Goal: Transaction & Acquisition: Purchase product/service

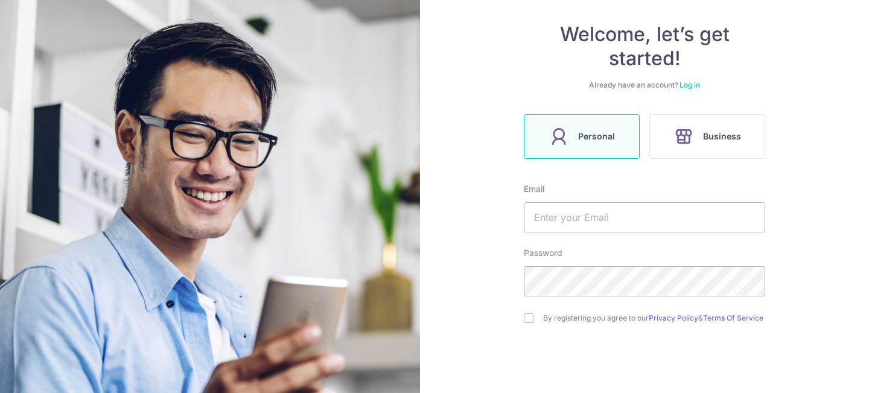
scroll to position [104, 0]
click at [604, 220] on input "text" at bounding box center [644, 217] width 241 height 30
type input "[EMAIL_ADDRESS][DOMAIN_NAME]"
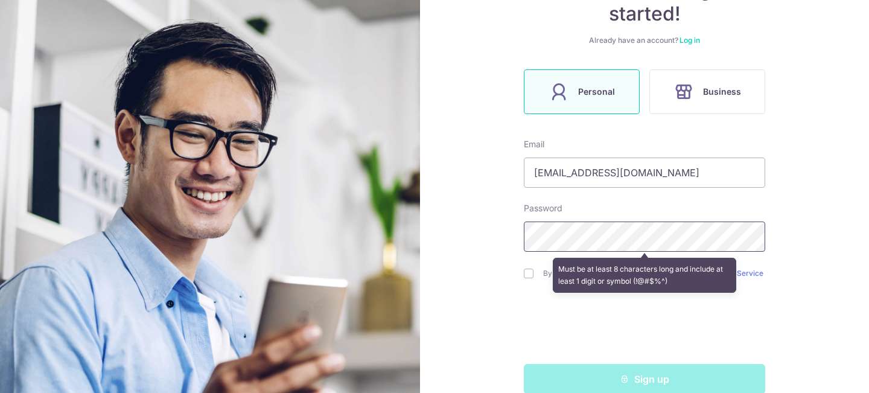
scroll to position [149, 0]
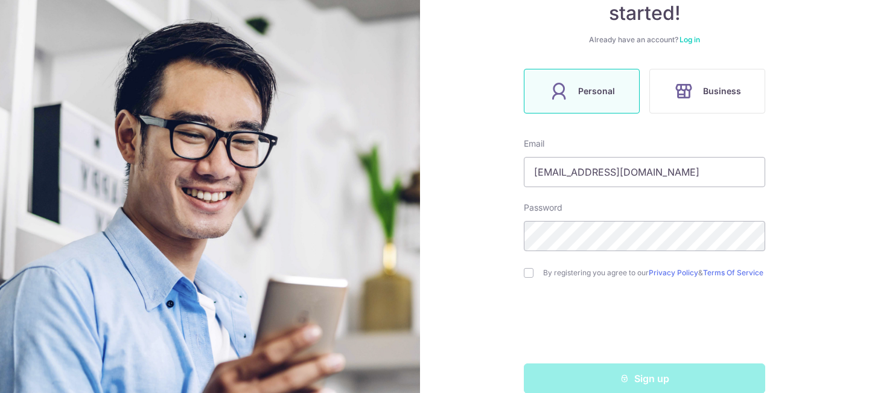
click at [528, 280] on div "By registering you agree to our Privacy Policy & Terms Of Service" at bounding box center [644, 273] width 241 height 14
click at [527, 275] on input "checkbox" at bounding box center [529, 273] width 10 height 10
checkbox input "true"
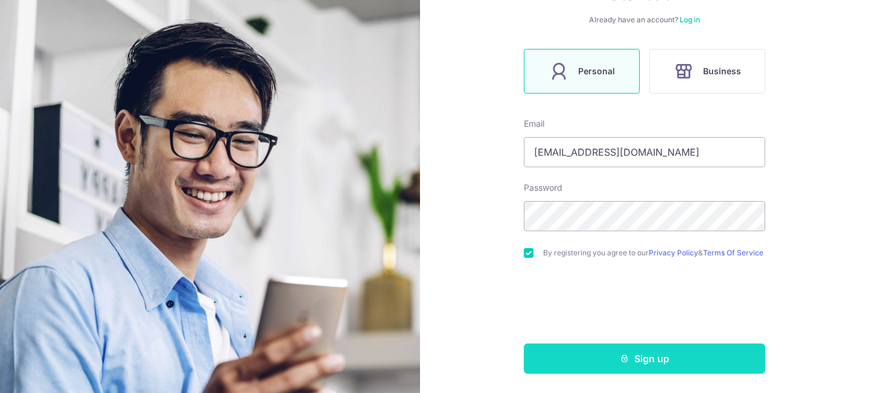
click at [640, 363] on button "Sign up" at bounding box center [644, 358] width 241 height 30
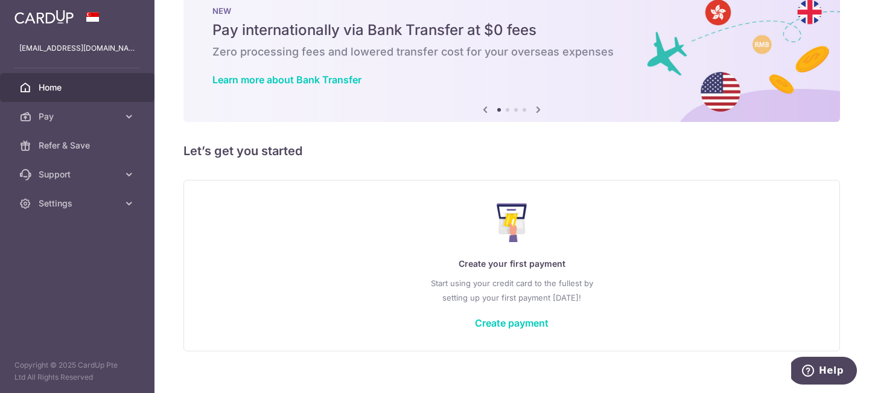
scroll to position [34, 0]
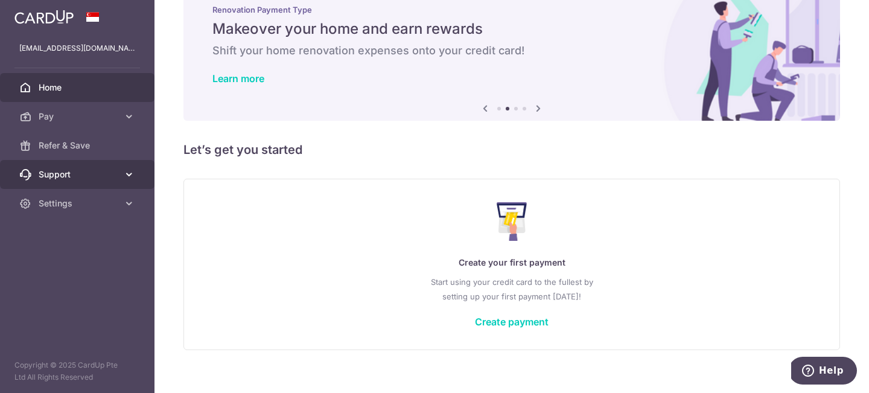
click at [105, 173] on span "Support" at bounding box center [79, 174] width 80 height 12
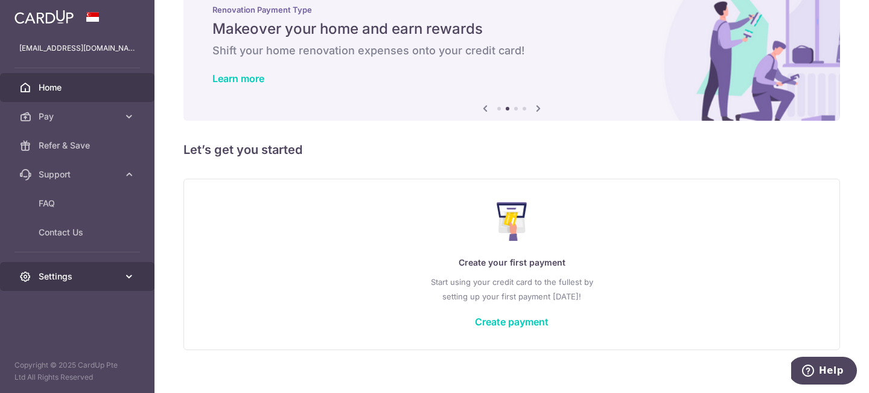
click at [73, 275] on span "Settings" at bounding box center [79, 276] width 80 height 12
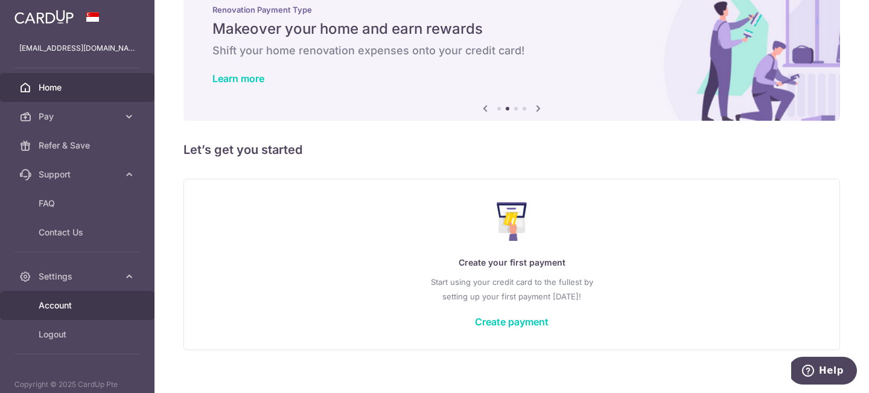
click at [74, 307] on span "Account" at bounding box center [79, 305] width 80 height 12
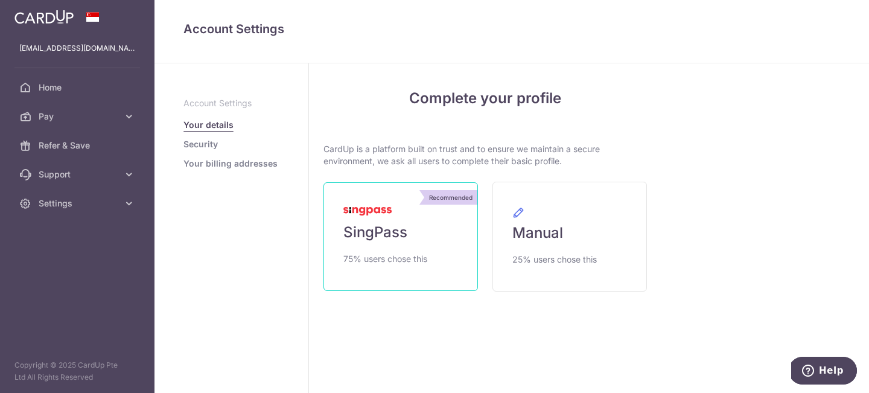
click at [372, 235] on span "SingPass" at bounding box center [375, 232] width 64 height 19
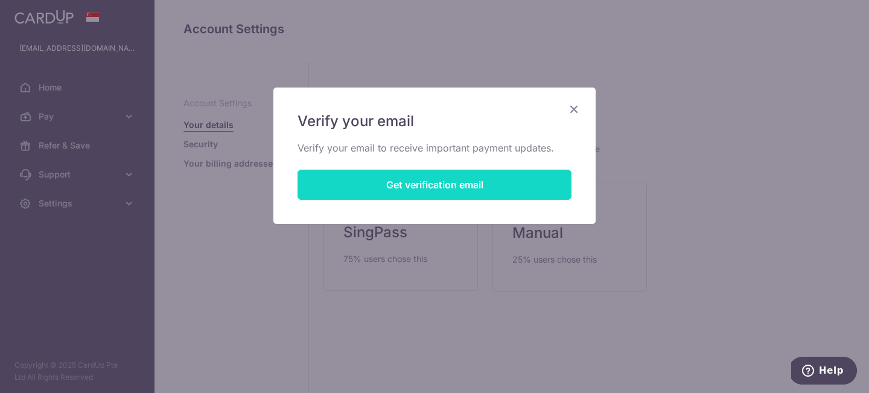
click at [415, 180] on button "Get verification email" at bounding box center [435, 185] width 274 height 30
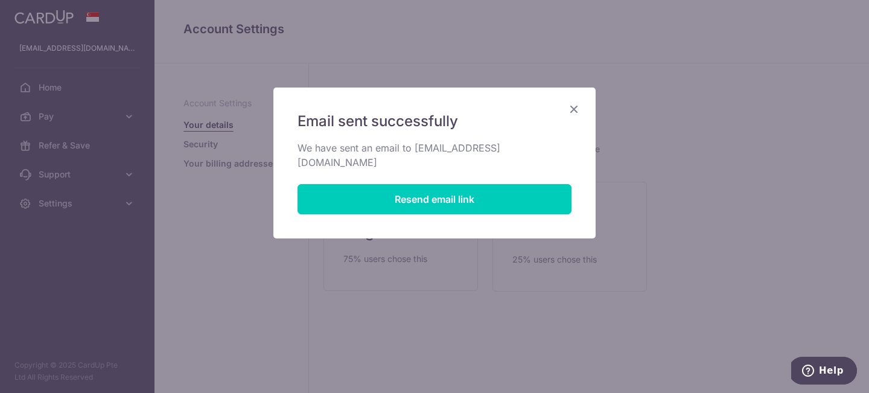
click at [575, 109] on icon "Close" at bounding box center [574, 108] width 14 height 15
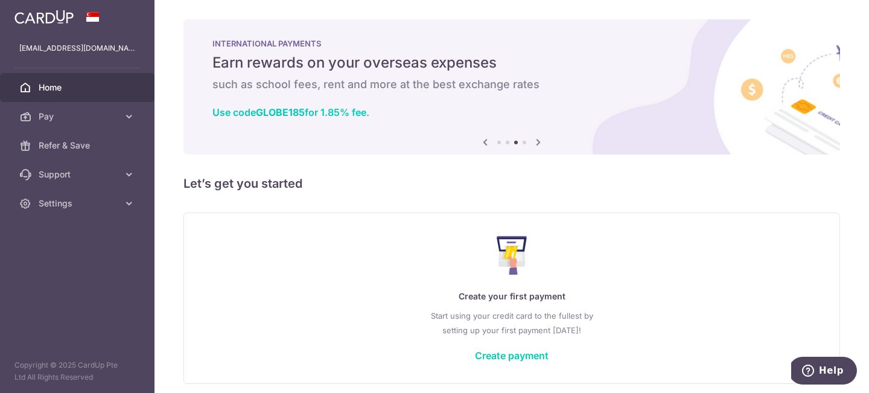
scroll to position [48, 0]
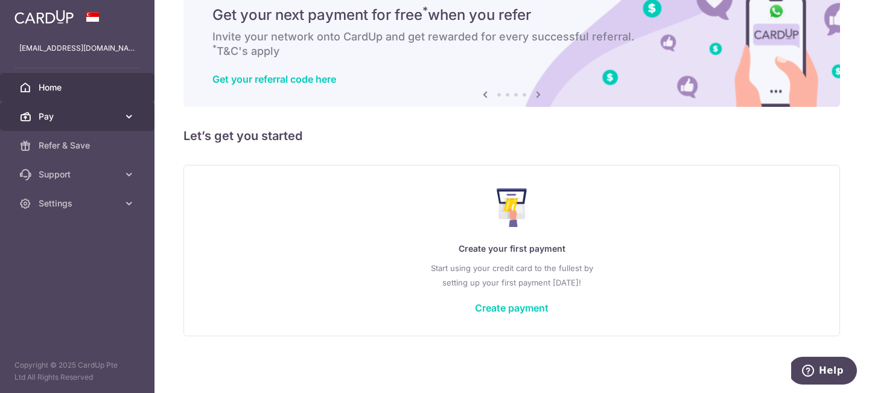
click at [88, 119] on span "Pay" at bounding box center [79, 116] width 80 height 12
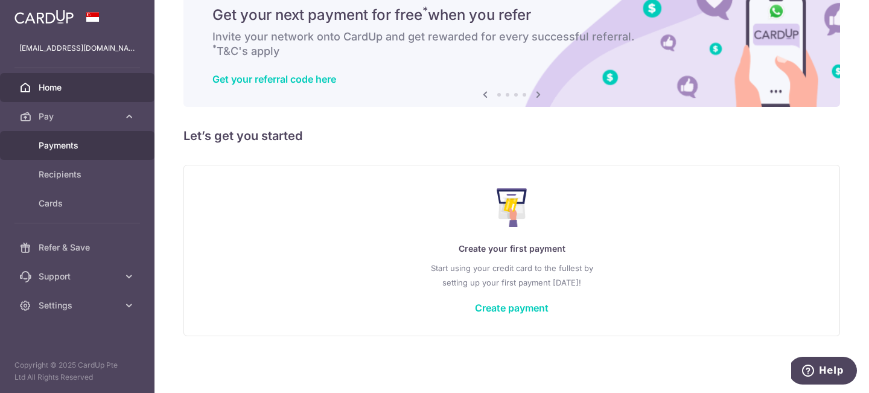
click at [77, 144] on span "Payments" at bounding box center [79, 145] width 80 height 12
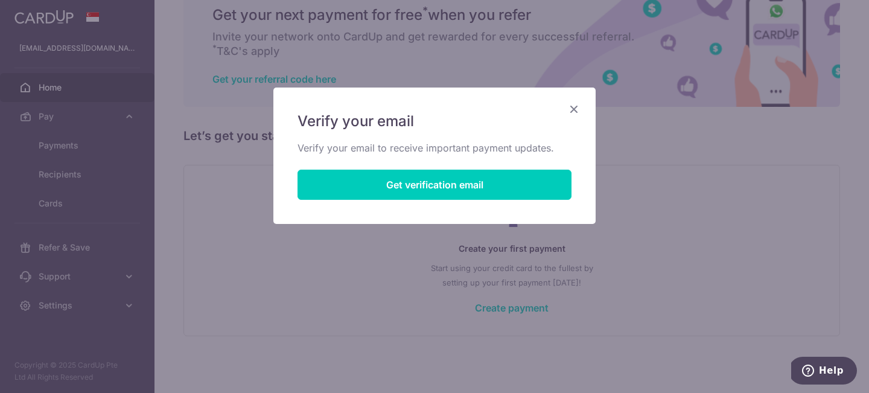
click at [571, 106] on icon "Close" at bounding box center [574, 108] width 14 height 15
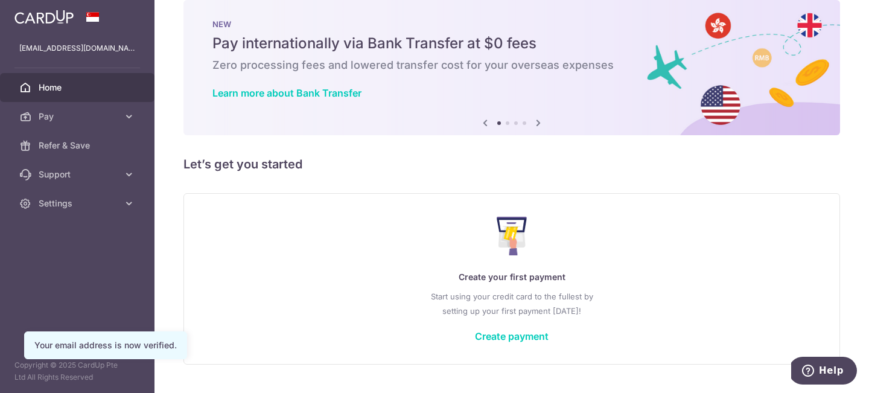
scroll to position [24, 0]
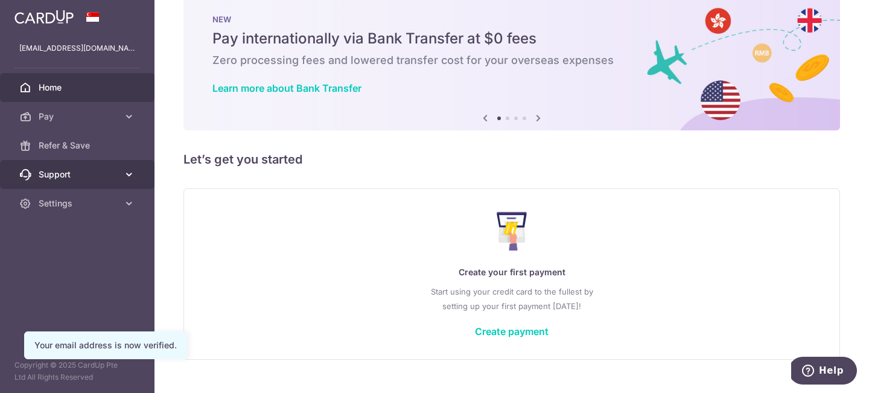
click at [108, 171] on span "Support" at bounding box center [79, 174] width 80 height 12
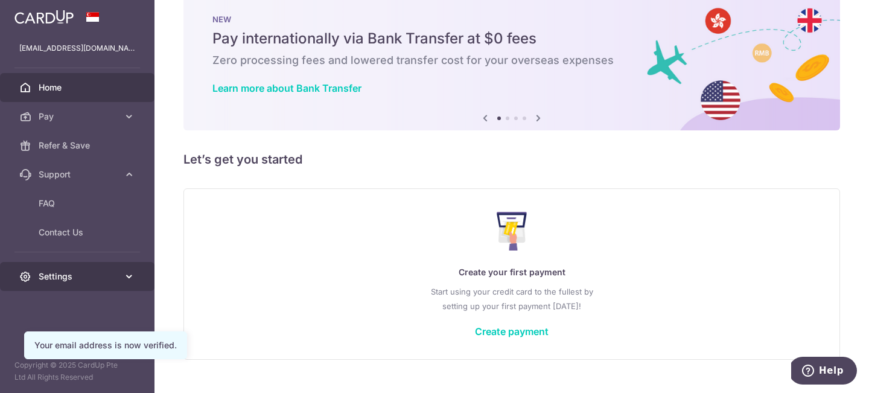
click at [98, 281] on span "Settings" at bounding box center [79, 276] width 80 height 12
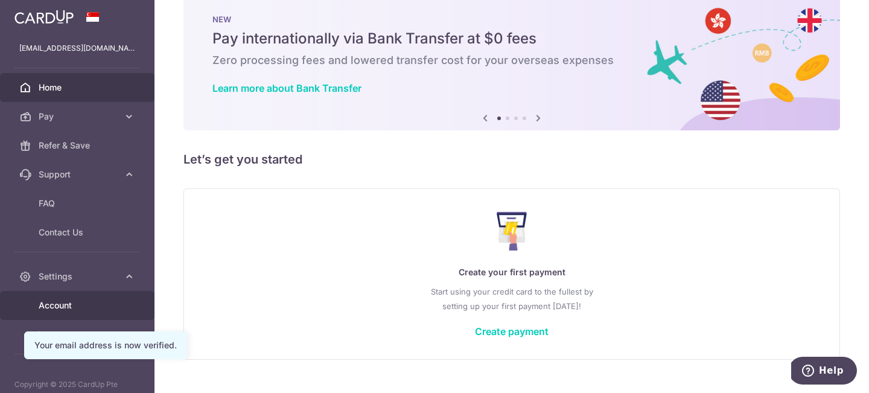
click at [89, 308] on span "Account" at bounding box center [79, 305] width 80 height 12
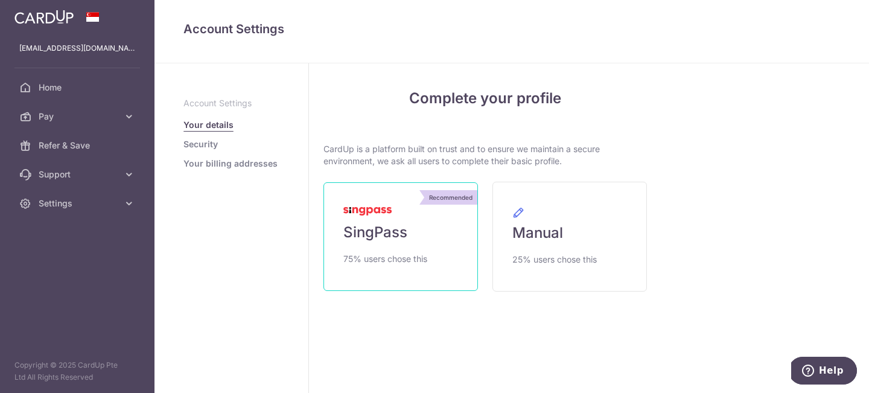
click at [364, 234] on span "SingPass" at bounding box center [375, 232] width 64 height 19
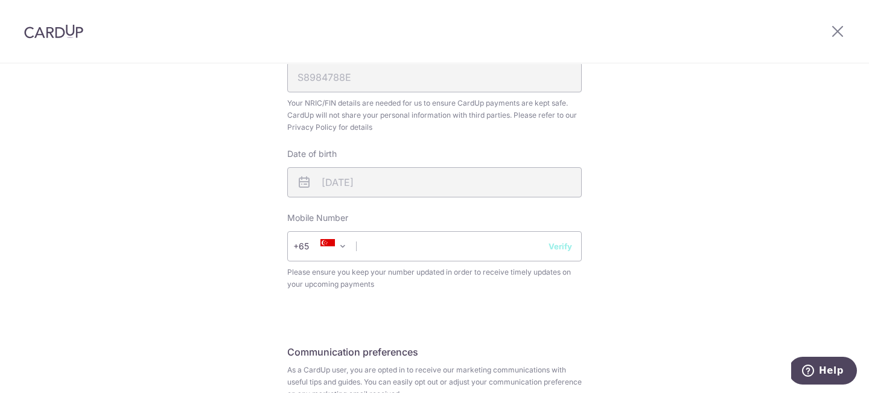
scroll to position [384, 0]
click at [428, 243] on input "text" at bounding box center [434, 245] width 295 height 30
type input "87788690"
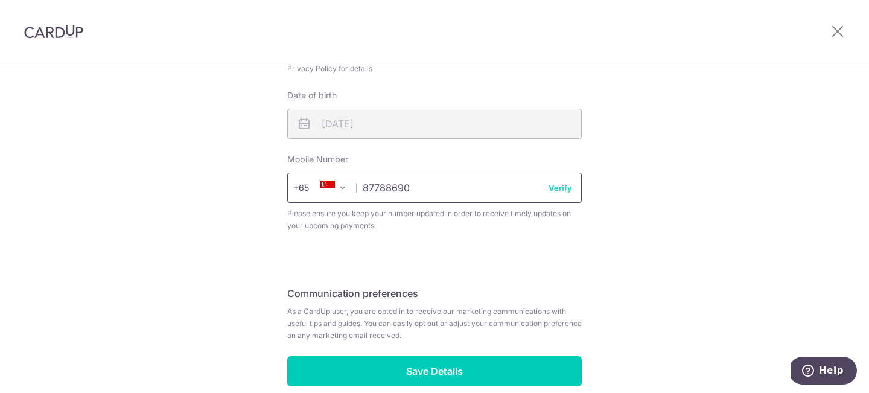
scroll to position [453, 0]
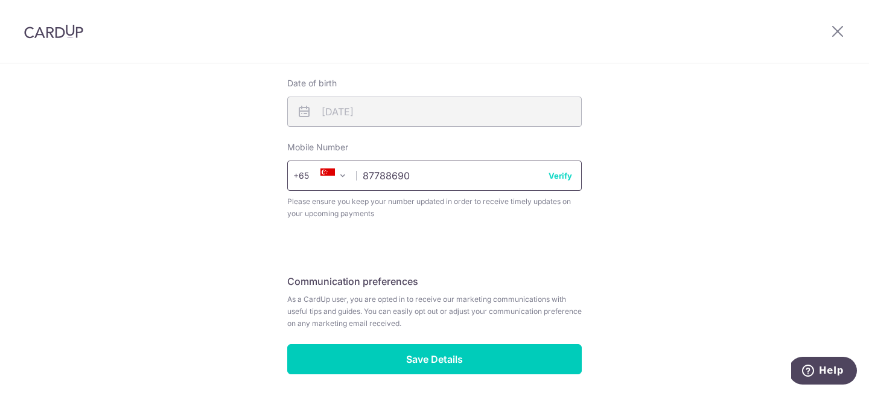
click at [577, 180] on input "87788690" at bounding box center [434, 176] width 295 height 30
click at [566, 172] on button "Verify" at bounding box center [561, 176] width 24 height 12
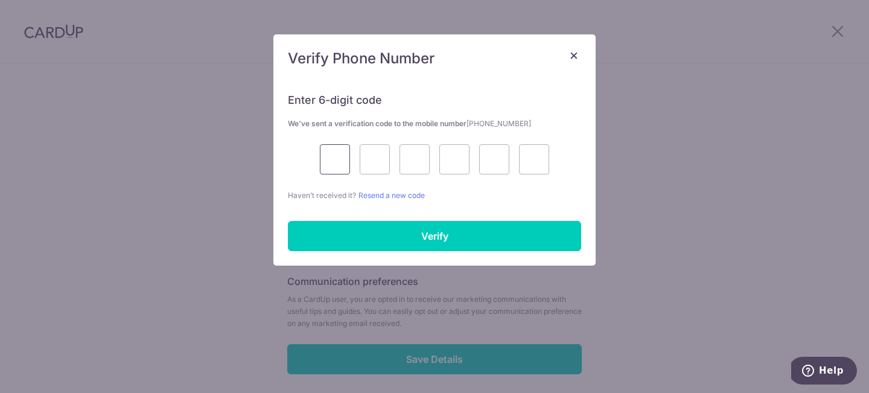
click at [336, 161] on input "text" at bounding box center [335, 159] width 30 height 30
type input "4"
type input "6"
type input "1"
type input "5"
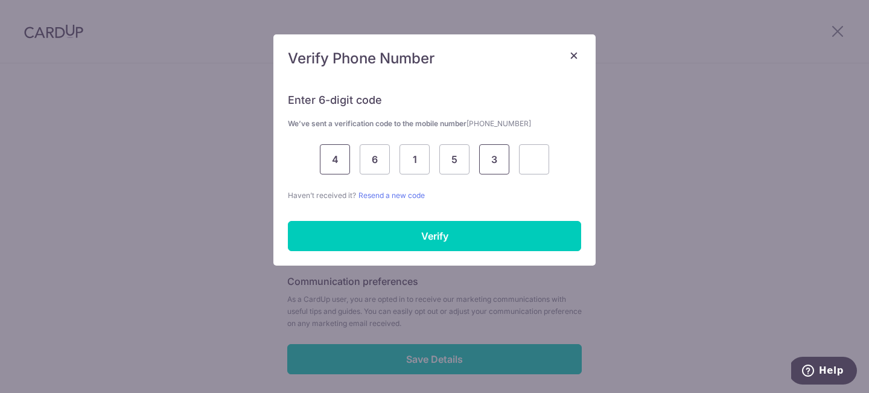
type input "3"
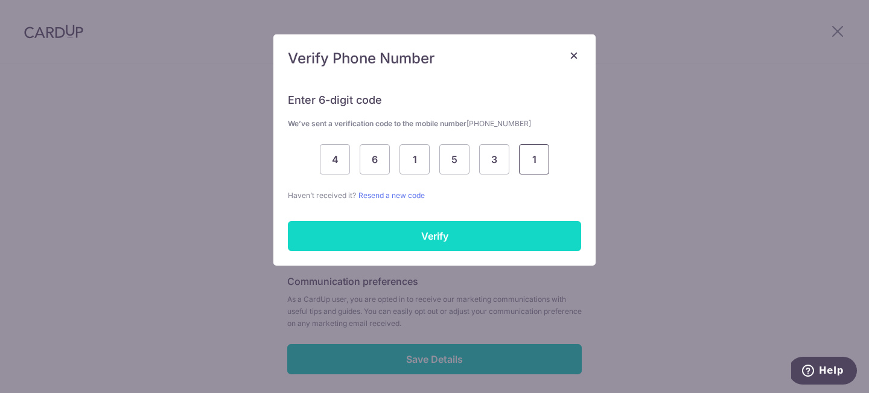
type input "1"
click at [433, 229] on input "Verify" at bounding box center [434, 236] width 293 height 30
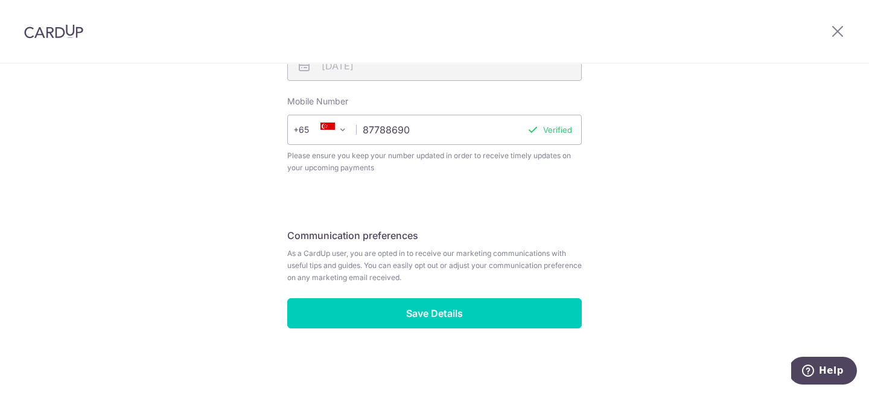
scroll to position [501, 0]
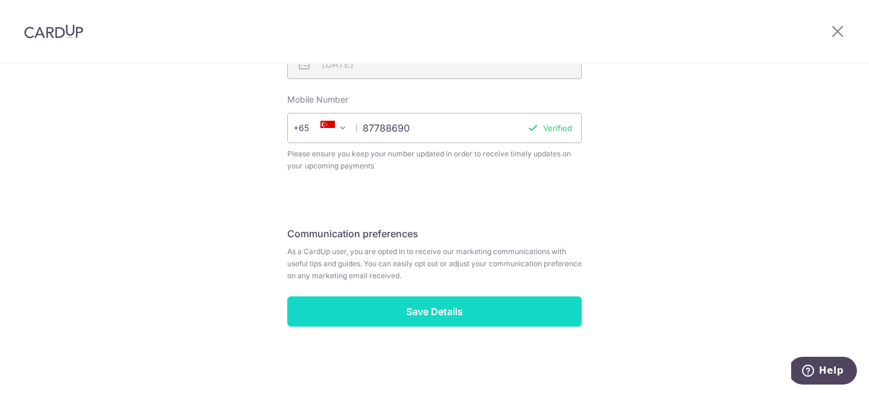
click at [470, 313] on input "Save Details" at bounding box center [434, 311] width 295 height 30
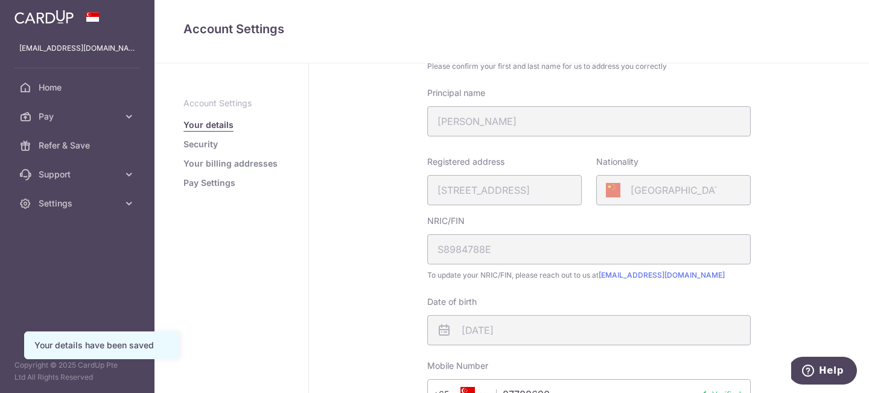
scroll to position [382, 0]
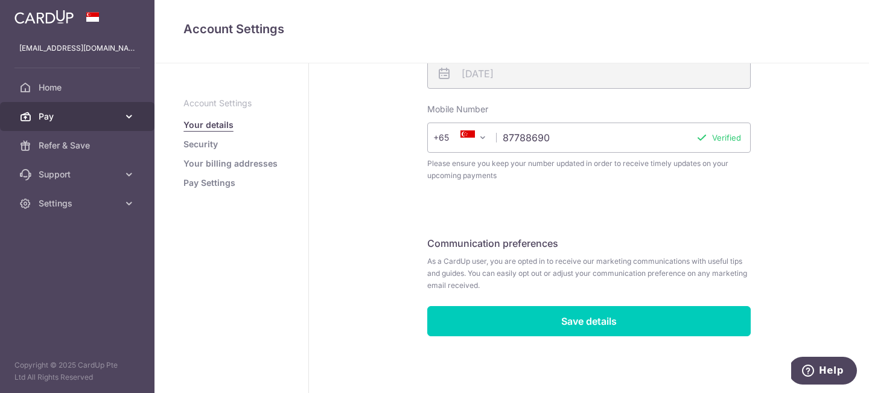
click at [92, 118] on span "Pay" at bounding box center [79, 116] width 80 height 12
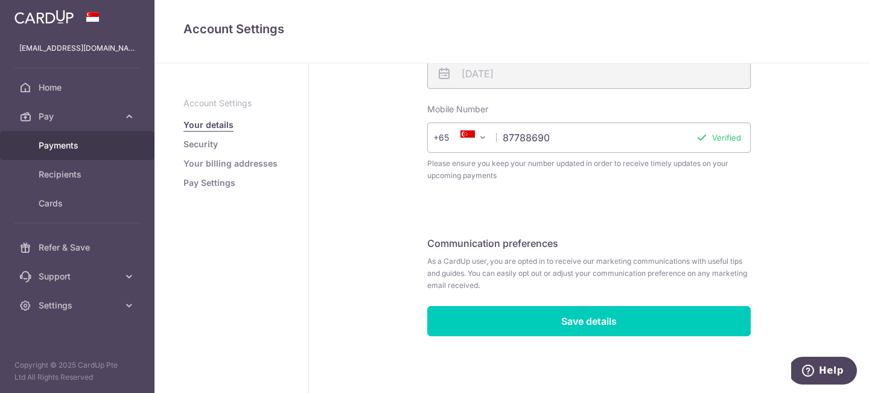
click at [78, 142] on span "Payments" at bounding box center [79, 145] width 80 height 12
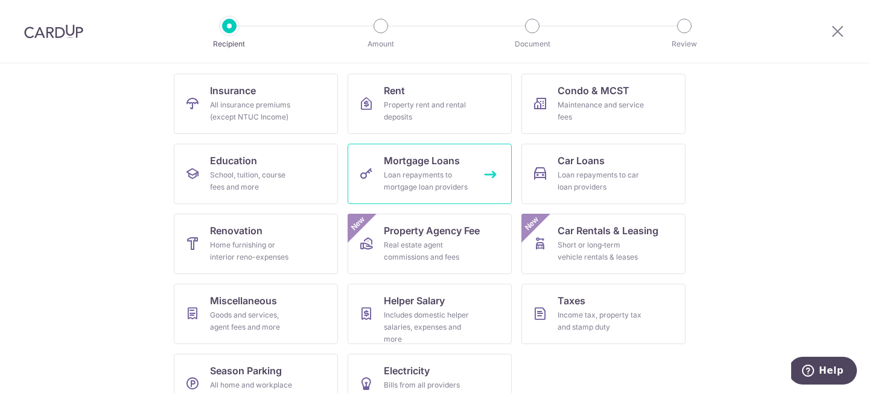
scroll to position [147, 0]
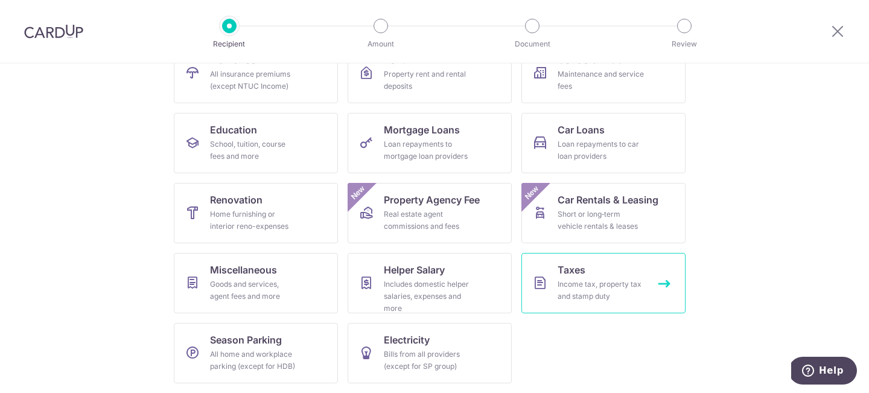
click at [598, 289] on div "Income tax, property tax and stamp duty" at bounding box center [601, 290] width 87 height 24
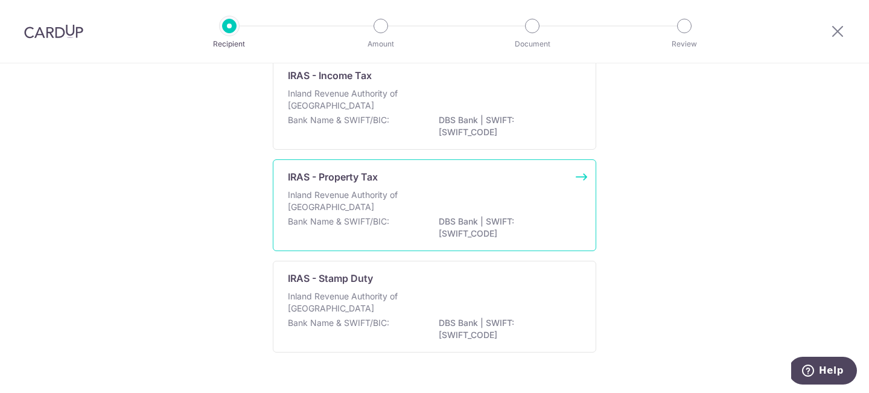
scroll to position [108, 0]
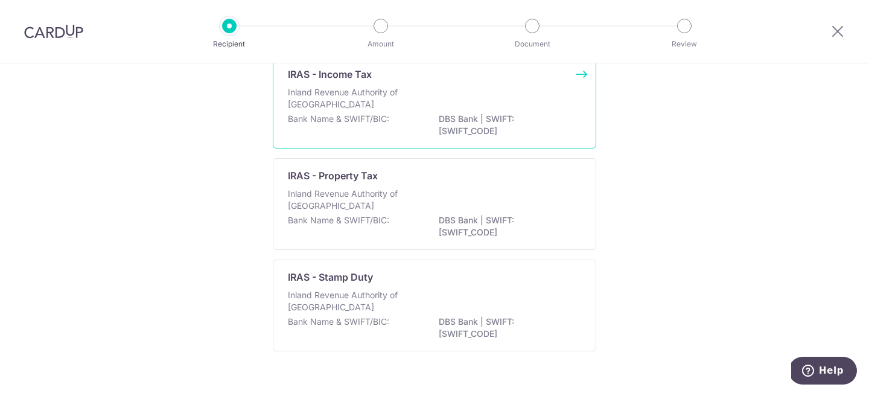
click at [547, 115] on p "DBS Bank | SWIFT: [SWIFT_CODE]" at bounding box center [506, 125] width 135 height 24
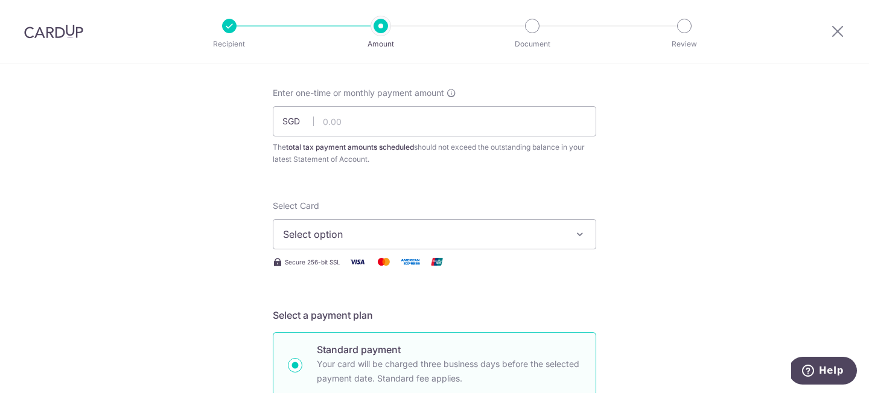
scroll to position [57, 0]
click at [452, 245] on button "Select option" at bounding box center [435, 234] width 324 height 30
click at [453, 245] on button "Select option" at bounding box center [435, 234] width 324 height 30
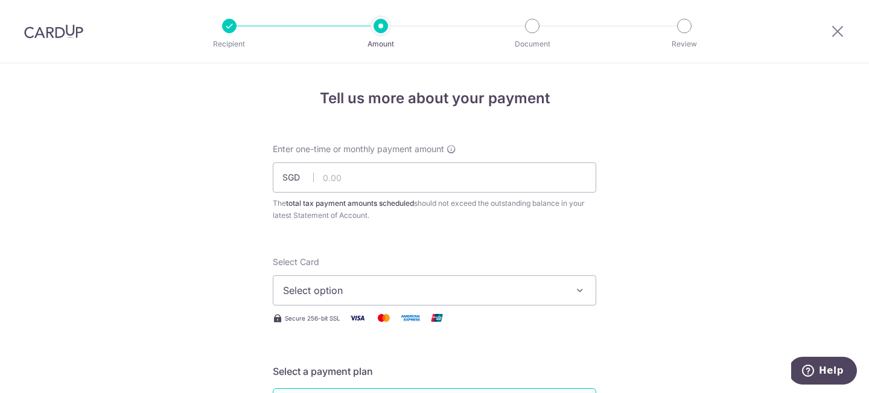
scroll to position [16, 0]
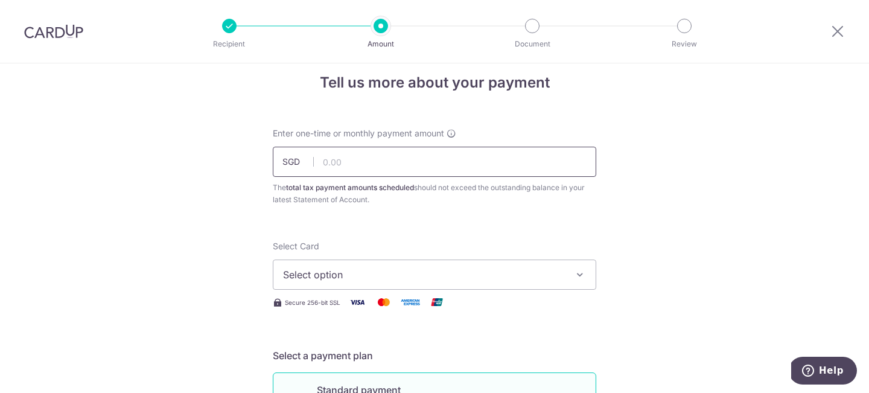
click at [372, 164] on input "text" at bounding box center [435, 162] width 324 height 30
type input "3,644.54"
click at [401, 255] on div "Select Card Select option Add credit card" at bounding box center [435, 265] width 324 height 50
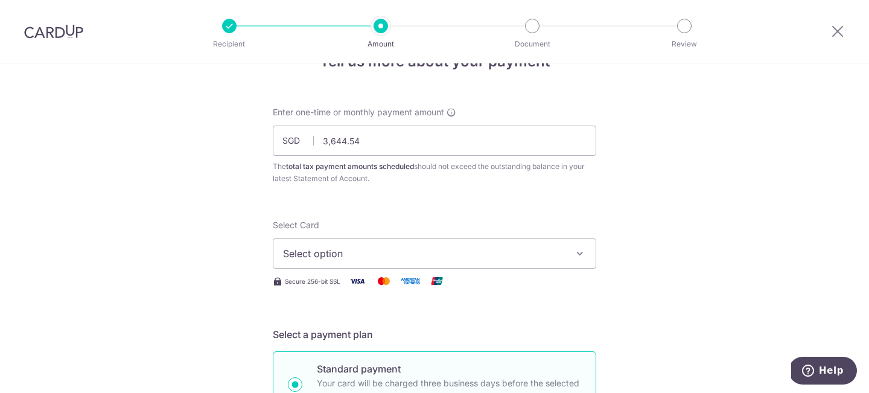
scroll to position [38, 0]
click at [401, 255] on span "Select option" at bounding box center [423, 252] width 281 height 14
click at [393, 293] on link "Add credit card" at bounding box center [434, 286] width 322 height 22
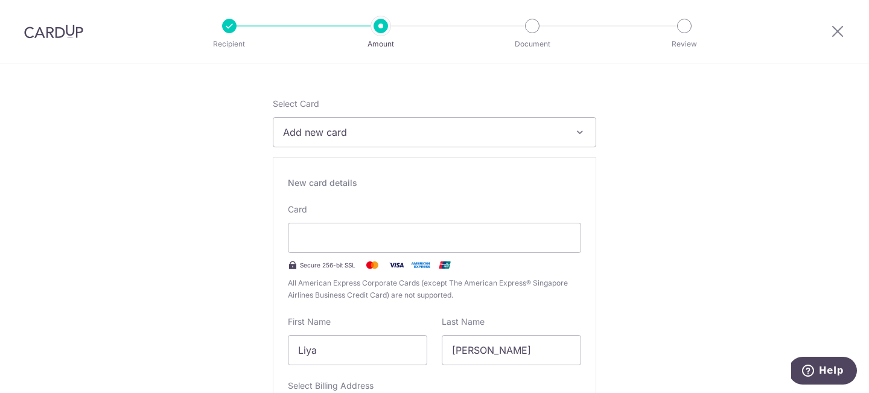
scroll to position [175, 0]
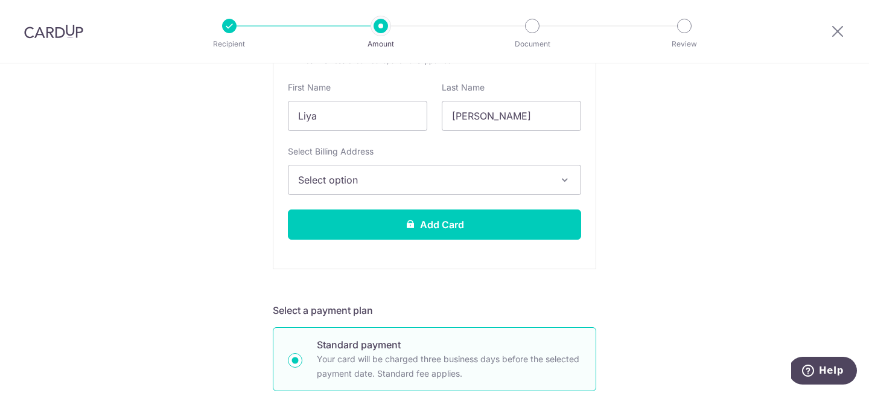
scroll to position [231, 0]
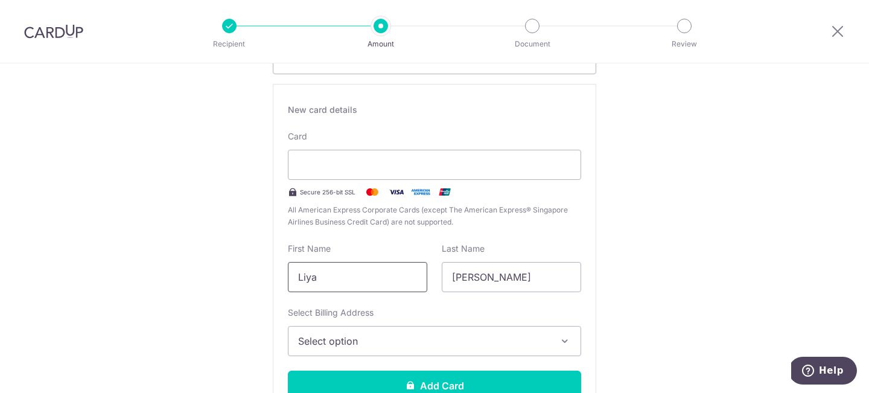
click at [359, 270] on input "Liya" at bounding box center [357, 277] width 139 height 30
click at [325, 282] on input "Liya" at bounding box center [357, 277] width 139 height 30
type input "L"
click at [487, 281] on input "Kang" at bounding box center [511, 277] width 139 height 30
type input "K"
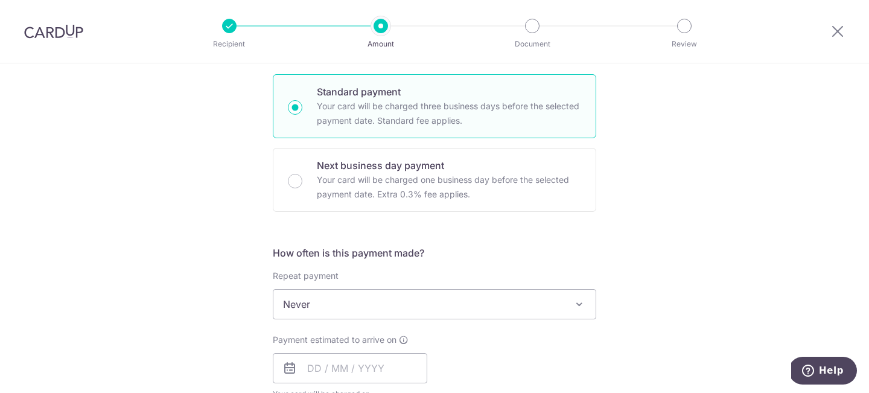
scroll to position [662, 0]
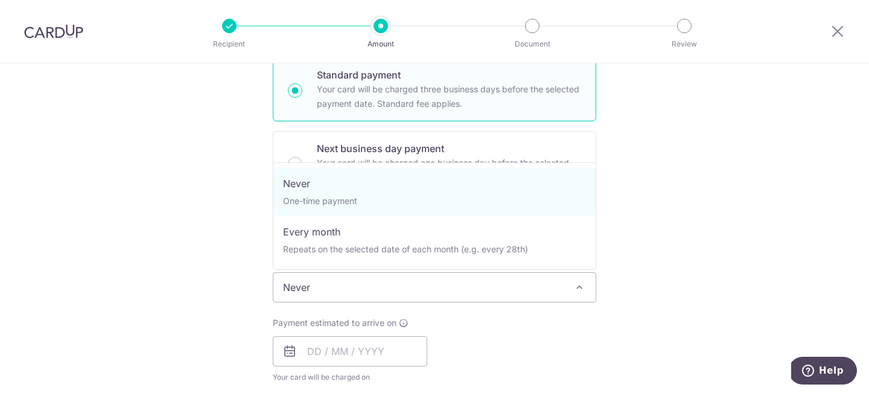
click at [458, 283] on span "Never" at bounding box center [434, 287] width 322 height 29
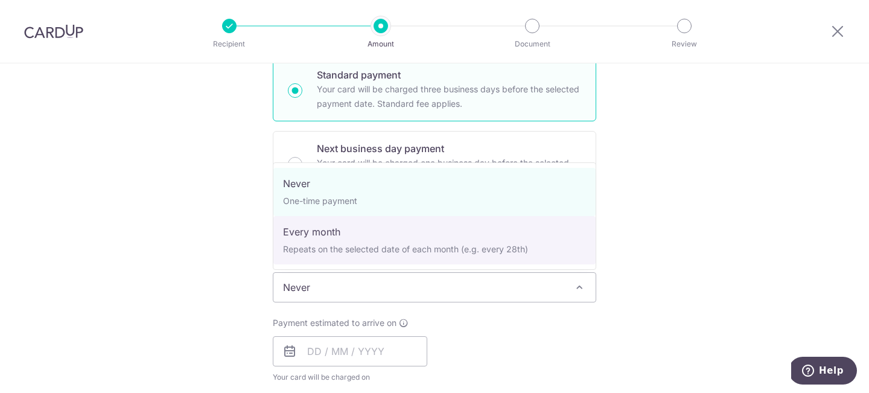
select select "3"
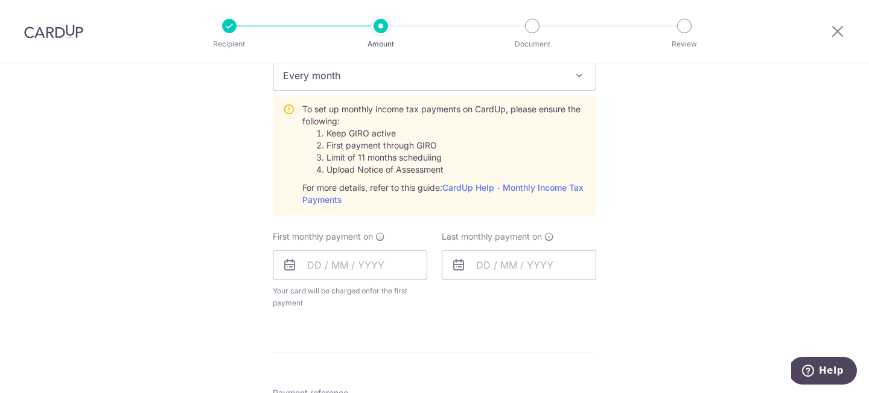
scroll to position [886, 0]
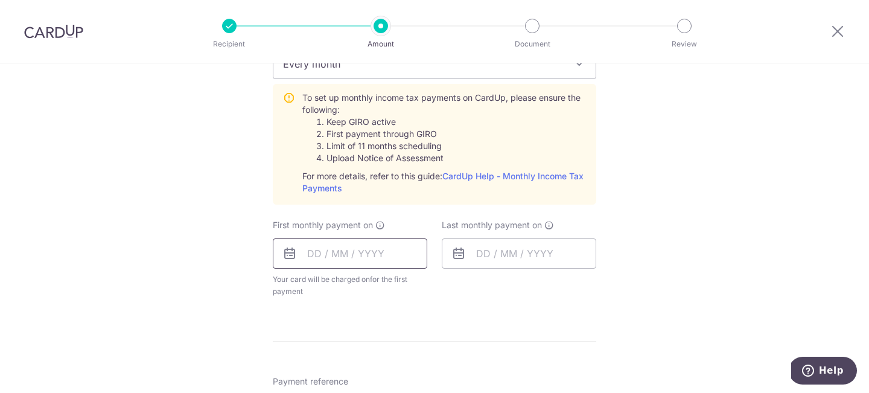
click at [322, 254] on input "text" at bounding box center [350, 253] width 155 height 30
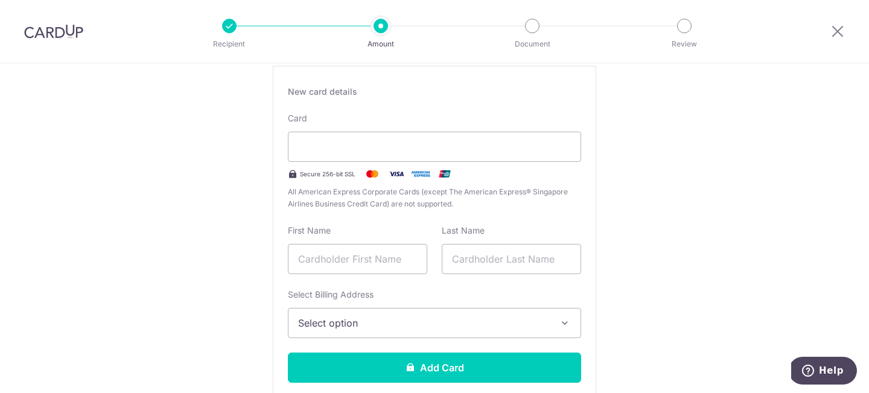
scroll to position [222, 0]
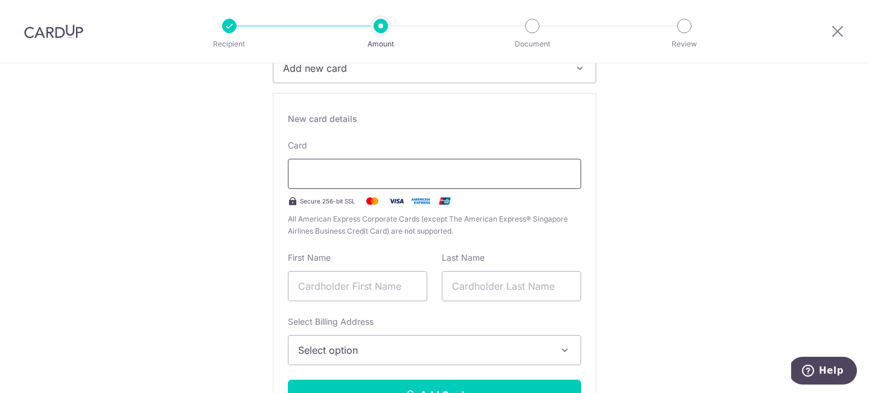
click at [324, 182] on div at bounding box center [434, 174] width 293 height 30
click at [330, 279] on input "text" at bounding box center [357, 286] width 139 height 30
type input "j"
type input "[PERSON_NAME]"
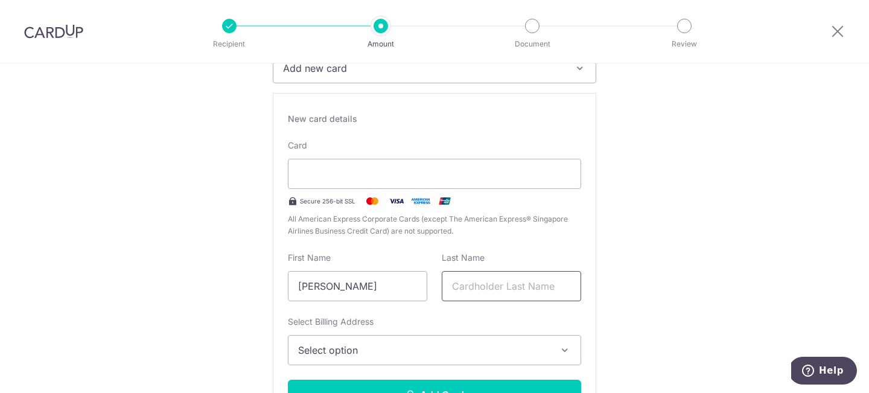
click at [520, 289] on input "text" at bounding box center [511, 286] width 139 height 30
click at [590, 307] on div "New card details Card Secure 256-bit SSL All American Express Corporate Cards (…" at bounding box center [435, 266] width 324 height 347
click at [410, 340] on button "Select option" at bounding box center [434, 350] width 293 height 30
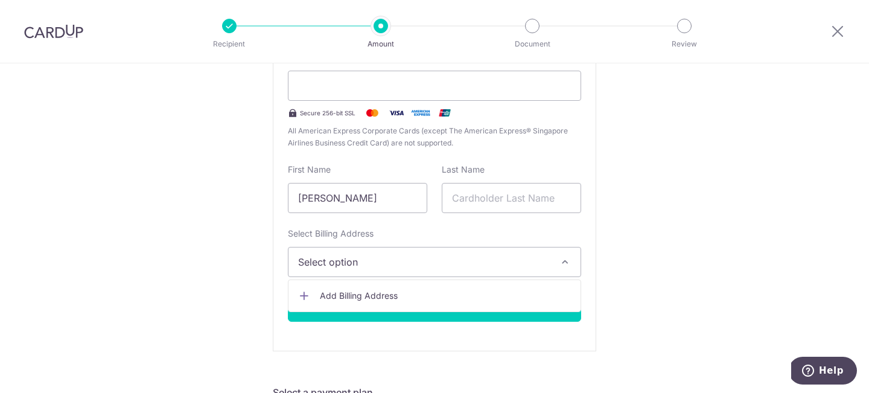
scroll to position [311, 0]
click at [435, 291] on span "Add Billing Address" at bounding box center [445, 295] width 251 height 12
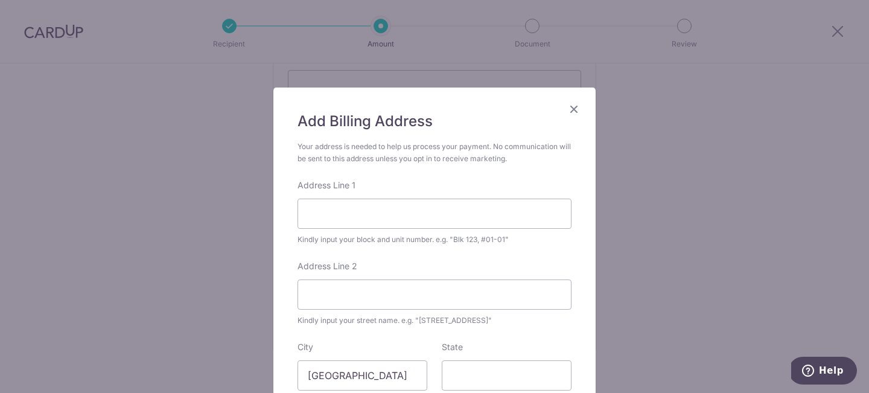
click at [382, 196] on div "Address Line 1 Kindly input your block and unit number. e.g. "Blk 123, #01-01"" at bounding box center [435, 212] width 274 height 66
click at [375, 219] on input "Address Line 1" at bounding box center [435, 214] width 274 height 30
type input "66 Trevose Crescent, Trevose Park"
type input "Unit 04-01"
type input "298067"
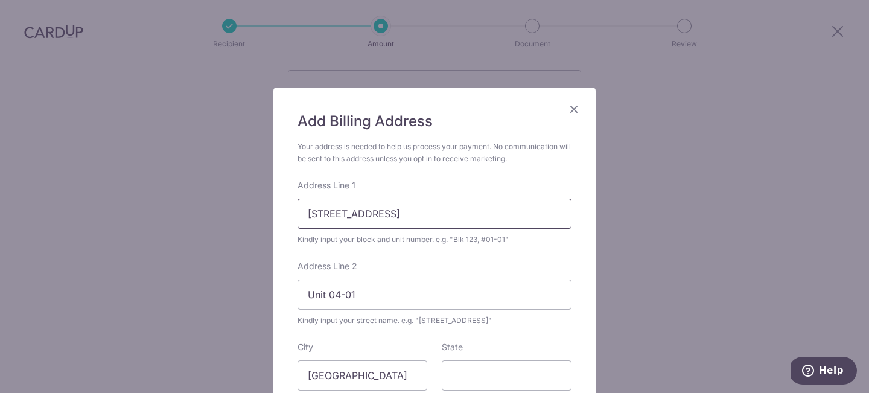
scroll to position [218, 0]
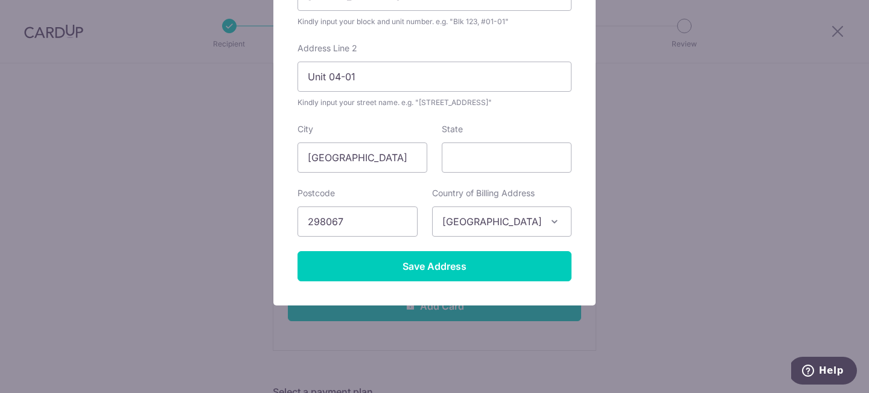
click at [420, 304] on div "Add Billing Address Your address is needed to help us process your payment. No …" at bounding box center [434, 88] width 322 height 436
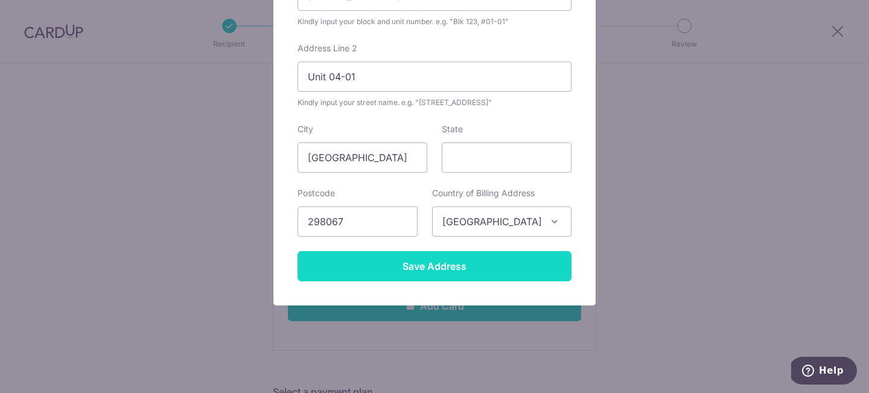
click at [432, 263] on input "Save Address" at bounding box center [435, 266] width 274 height 30
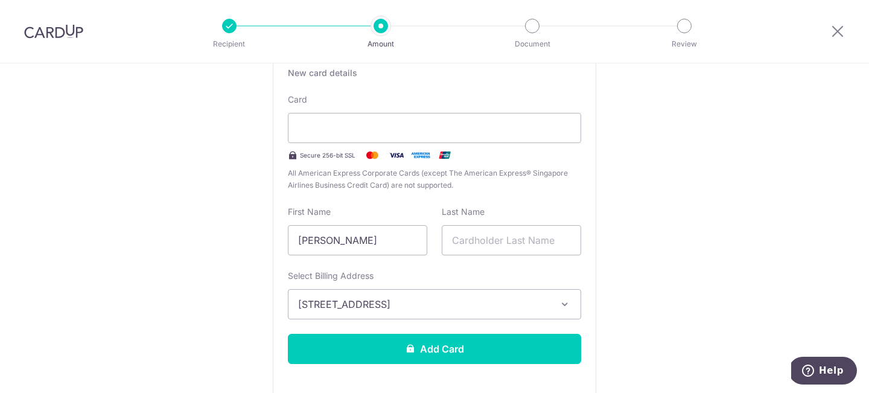
scroll to position [193, 0]
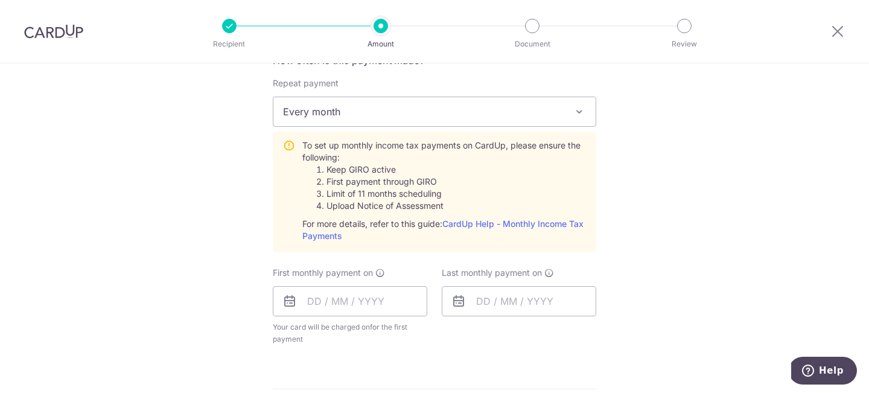
scroll to position [838, 0]
click at [315, 306] on input "text" at bounding box center [350, 301] width 155 height 30
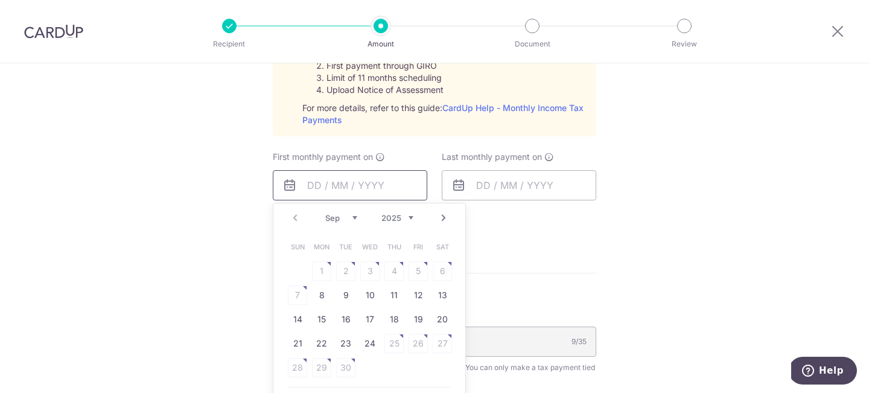
scroll to position [995, 0]
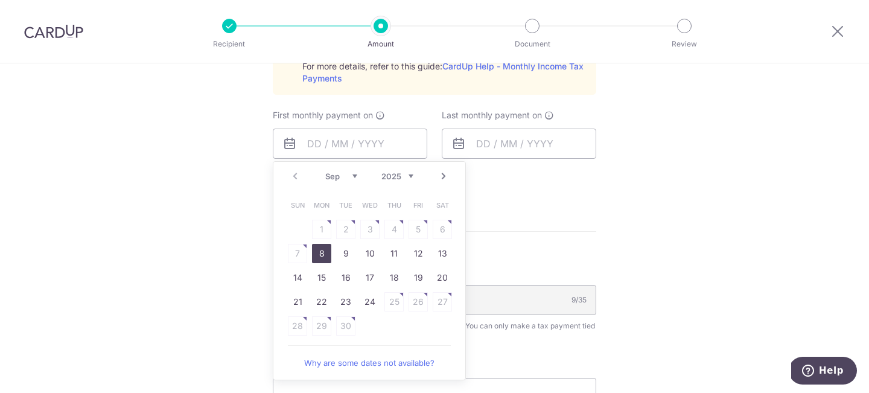
click at [319, 254] on link "8" at bounding box center [321, 253] width 19 height 19
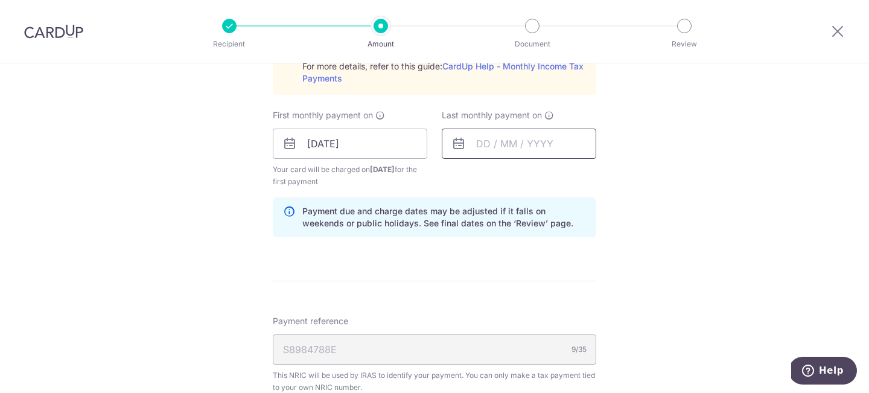
click at [497, 143] on input "text" at bounding box center [519, 144] width 155 height 30
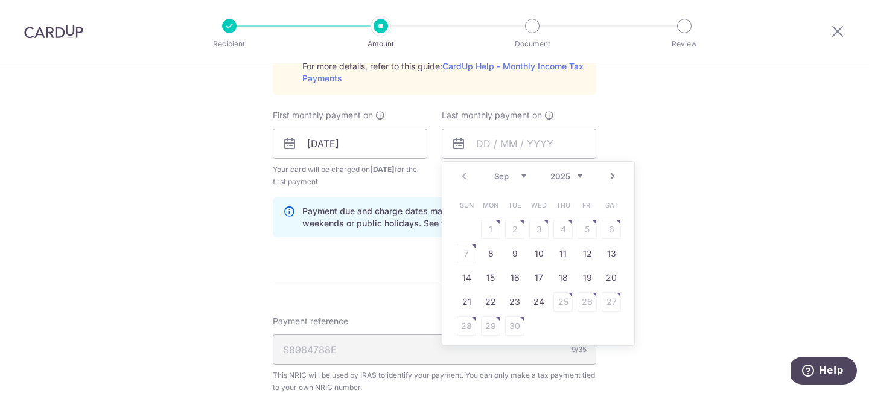
click at [525, 177] on select "Sep Oct Nov Dec" at bounding box center [510, 176] width 32 height 10
click at [575, 174] on select "2025 2026" at bounding box center [567, 176] width 32 height 10
click at [519, 177] on select "Jan Feb Mar Apr May Jun [DATE] Aug Sep Oct" at bounding box center [510, 176] width 32 height 10
drag, startPoint x: 563, startPoint y: 270, endPoint x: 575, endPoint y: 258, distance: 16.7
click at [575, 258] on table "Sun Mon Tue Wed Thu Fri Sat 1 2 3 4 5 6 7 8 9 10 11 12 13 14 15 16 17 18 19 20 …" at bounding box center [539, 265] width 169 height 145
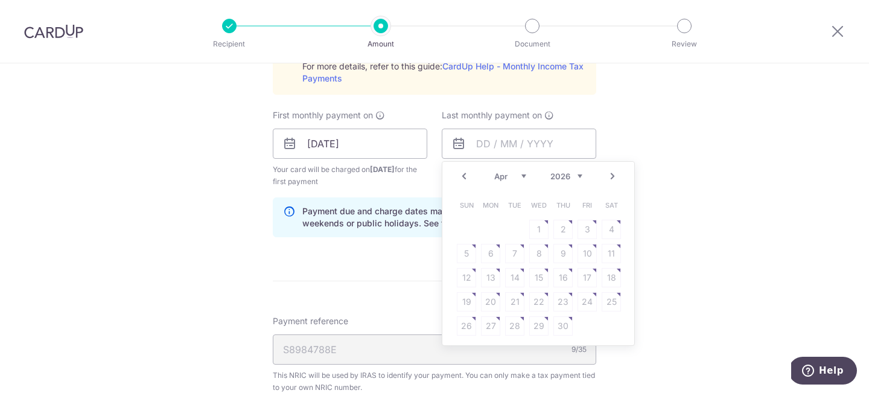
click at [543, 252] on table "Sun Mon Tue Wed Thu Fri Sat 1 2 3 4 5 6 7 8 9 10 11 12 13 14 15 16 17 18 19 20 …" at bounding box center [539, 265] width 169 height 145
click at [540, 249] on table "Sun Mon Tue Wed Thu Fri Sat 1 2 3 4 5 6 7 8 9 10 11 12 13 14 15 16 17 18 19 20 …" at bounding box center [539, 265] width 169 height 145
click at [461, 172] on link "Prev" at bounding box center [464, 176] width 14 height 14
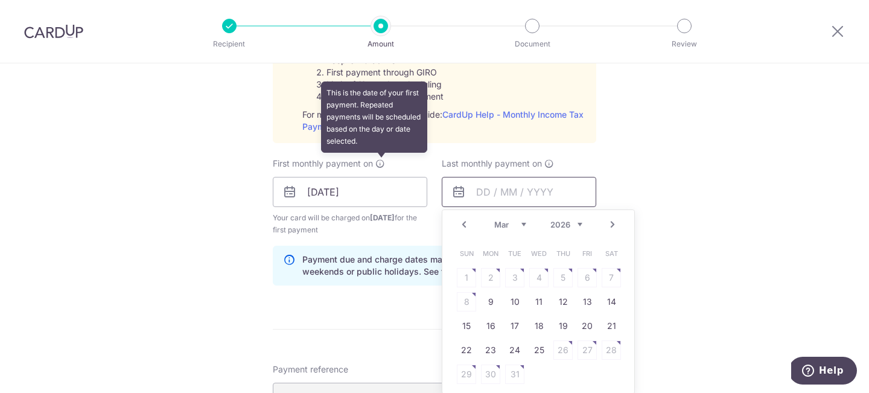
scroll to position [948, 0]
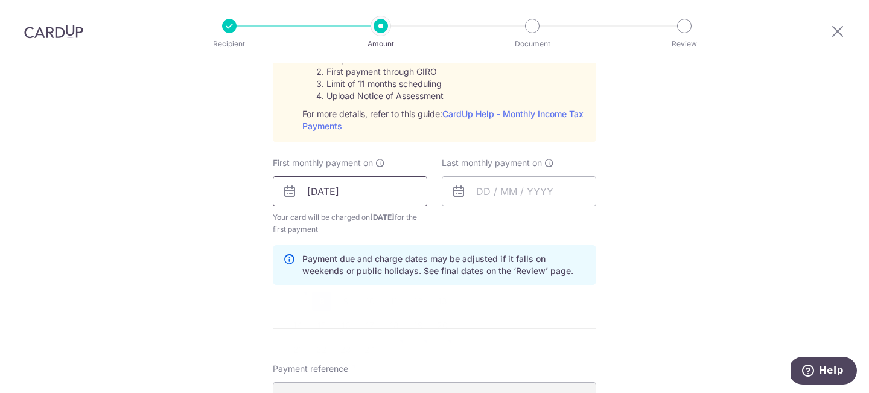
click at [341, 188] on input "08/09/2025" at bounding box center [350, 191] width 155 height 30
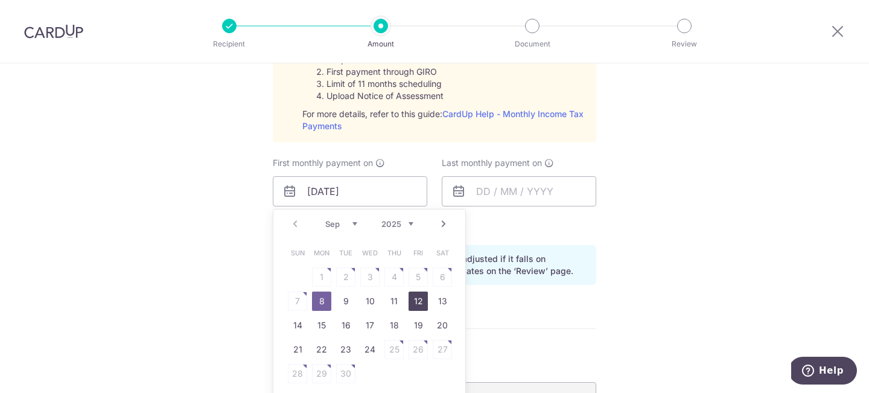
click at [415, 300] on link "12" at bounding box center [418, 301] width 19 height 19
type input "[DATE]"
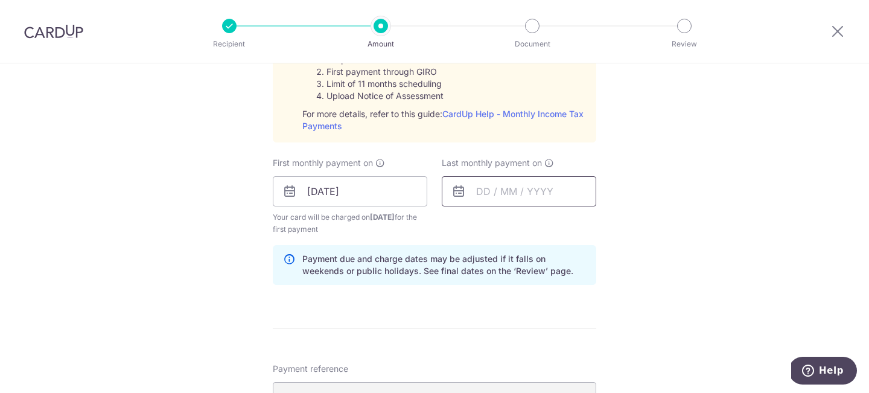
click at [509, 190] on input "text" at bounding box center [519, 191] width 155 height 30
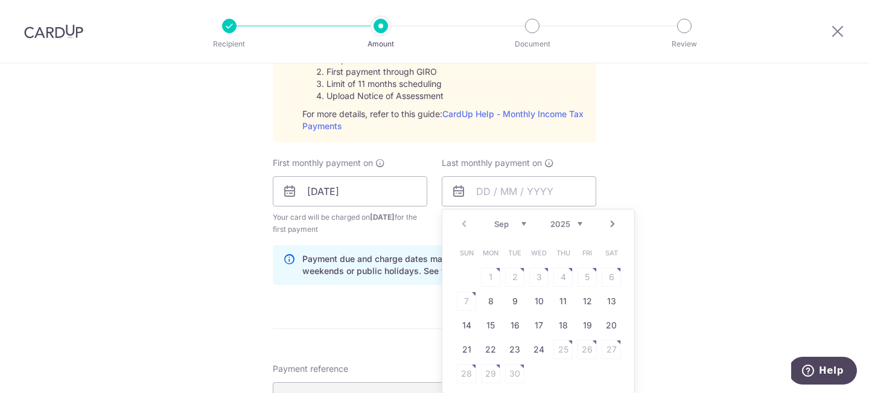
click at [521, 221] on select "Sep Oct Nov Dec" at bounding box center [510, 224] width 32 height 10
click at [565, 225] on select "2025 2026" at bounding box center [567, 224] width 32 height 10
click at [496, 229] on div "Prev Next Jan Feb Mar Apr May Jun Jul Aug Sep Oct 2025 2026" at bounding box center [538, 223] width 192 height 29
click at [506, 222] on select "Jan Feb Mar Apr May Jun Jul Aug Sep Oct" at bounding box center [510, 224] width 32 height 10
click at [510, 225] on select "Jan Feb Mar Apr May Jun Jul Aug Sep Oct" at bounding box center [510, 224] width 32 height 10
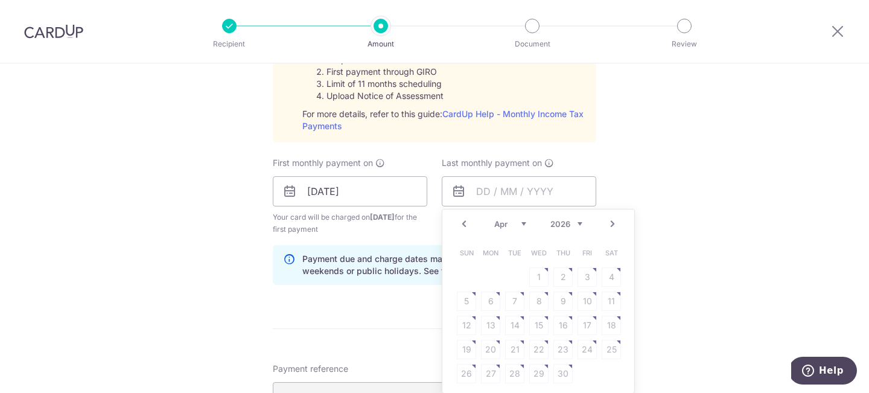
click at [504, 229] on div "Jan Feb Mar Apr May Jun Jul Aug Sep Oct 2025 2026" at bounding box center [538, 224] width 88 height 10
click at [505, 222] on select "Jan Feb Mar Apr May Jun Jul Aug Sep Oct" at bounding box center [510, 224] width 32 height 10
click at [572, 304] on link "12" at bounding box center [563, 301] width 19 height 19
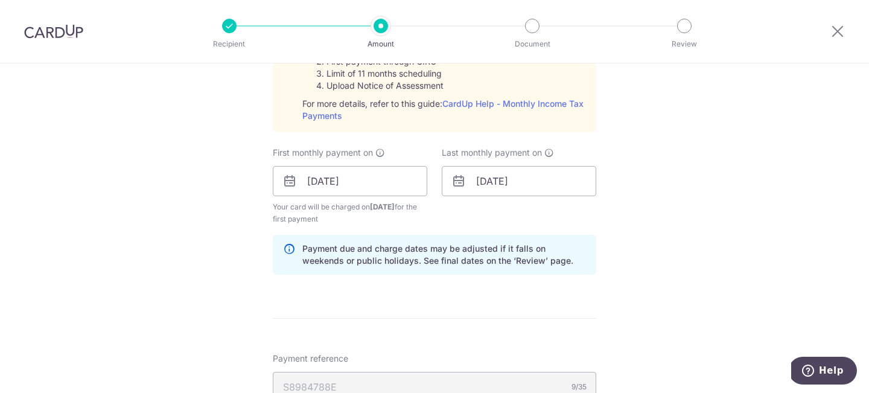
scroll to position [959, 0]
click at [513, 177] on input "12/03/2026" at bounding box center [519, 180] width 155 height 30
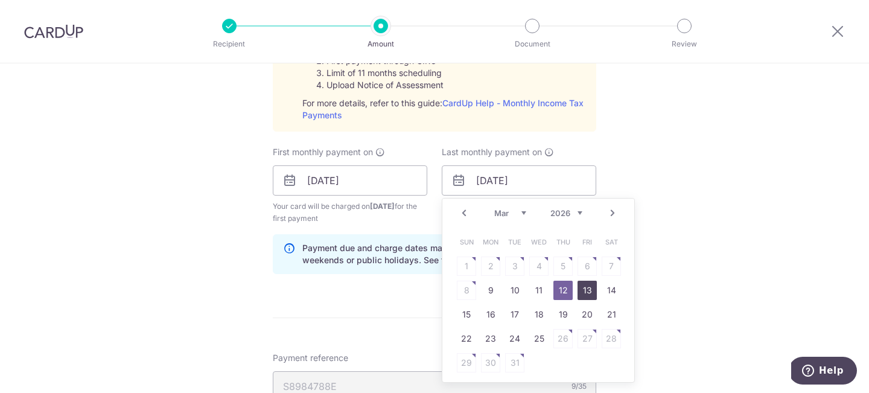
click at [587, 286] on link "13" at bounding box center [587, 290] width 19 height 19
type input "13/03/2026"
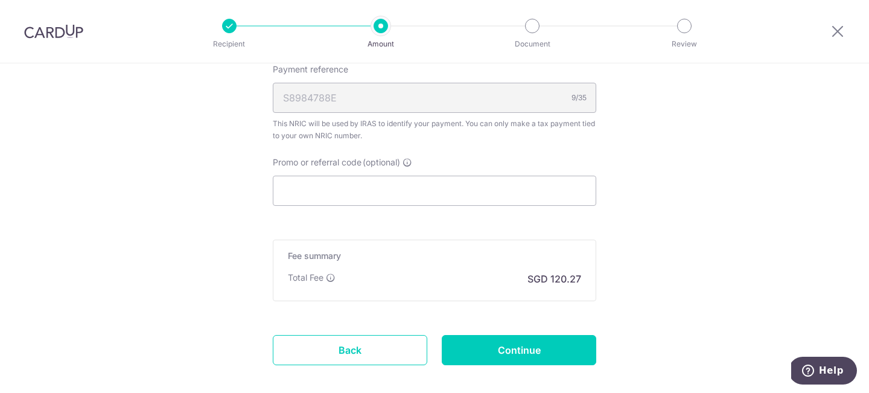
scroll to position [810, 0]
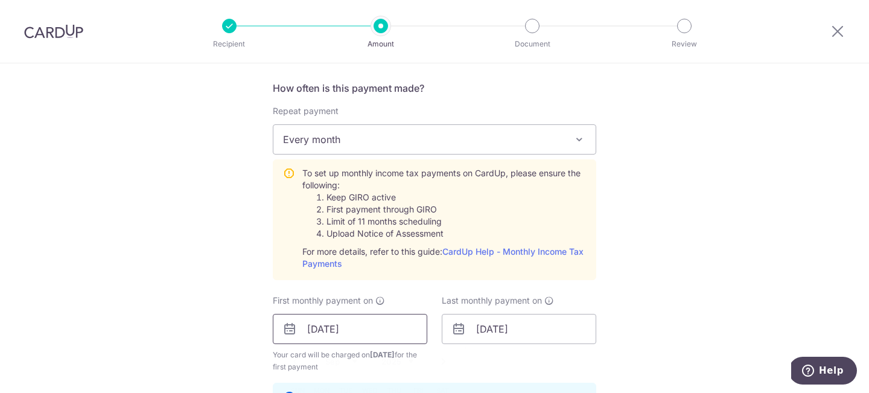
click at [329, 332] on input "12/09/2025" at bounding box center [350, 329] width 155 height 30
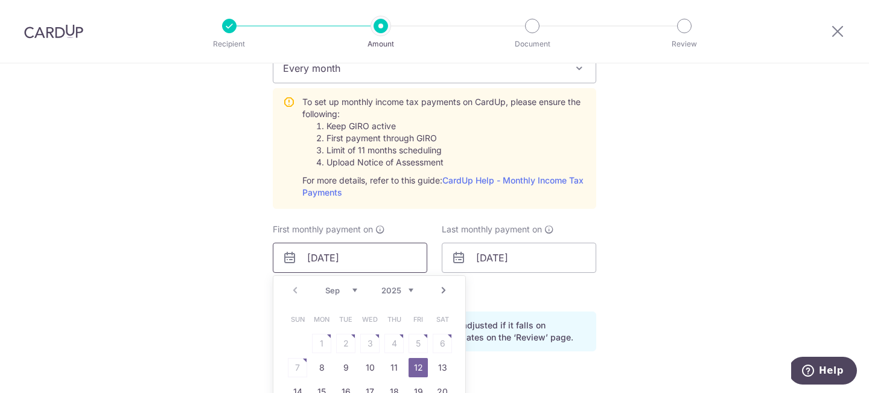
scroll to position [894, 0]
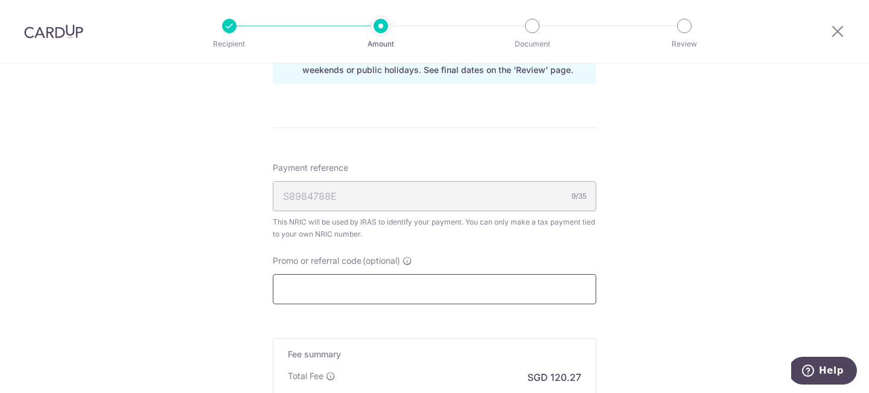
scroll to position [1149, 0]
click at [299, 280] on input "Promo or referral code (optional)" at bounding box center [435, 288] width 324 height 30
paste input "VTAX25R"
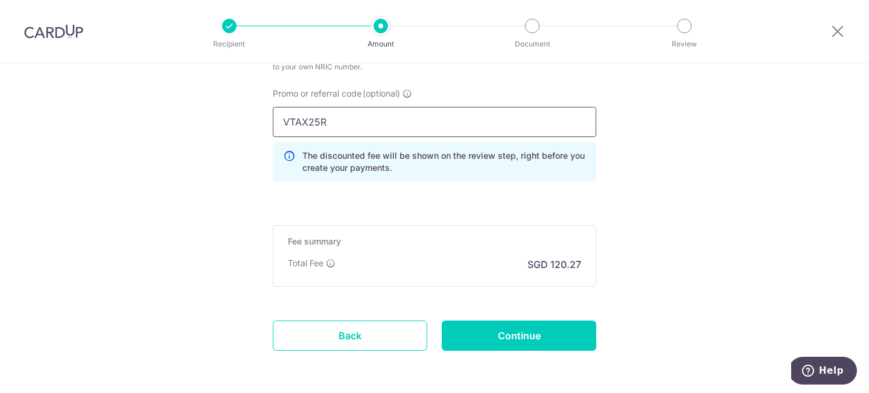
scroll to position [1339, 0]
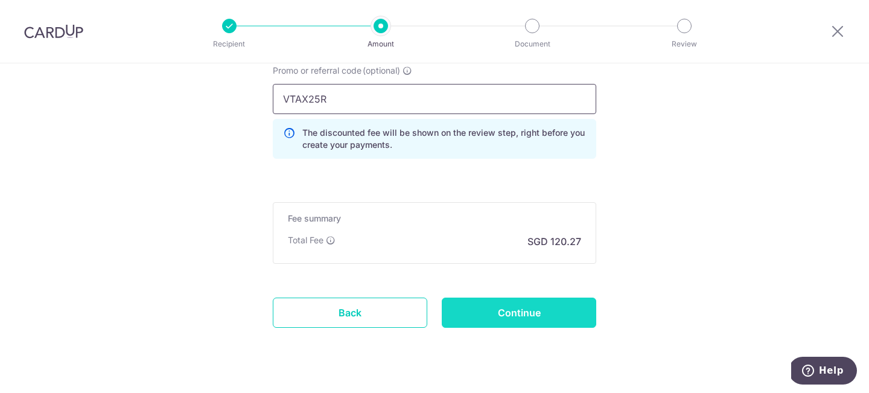
type input "VTAX25R"
click at [515, 311] on input "Continue" at bounding box center [519, 313] width 155 height 30
type input "Create Schedule"
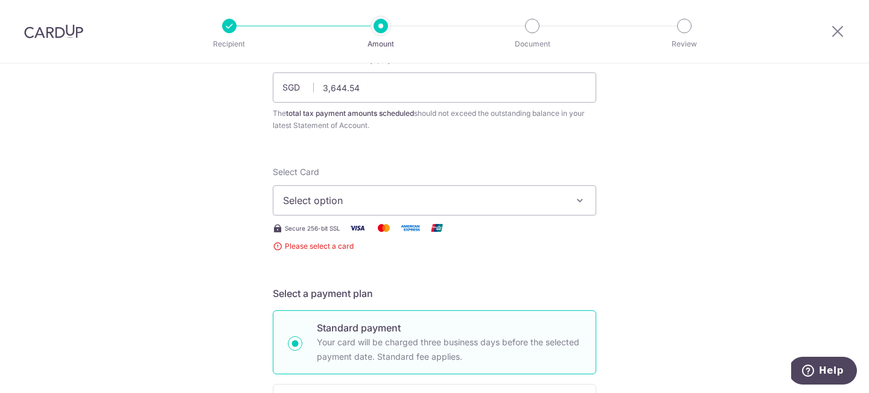
scroll to position [92, 0]
click at [506, 198] on span "Select option" at bounding box center [423, 198] width 281 height 14
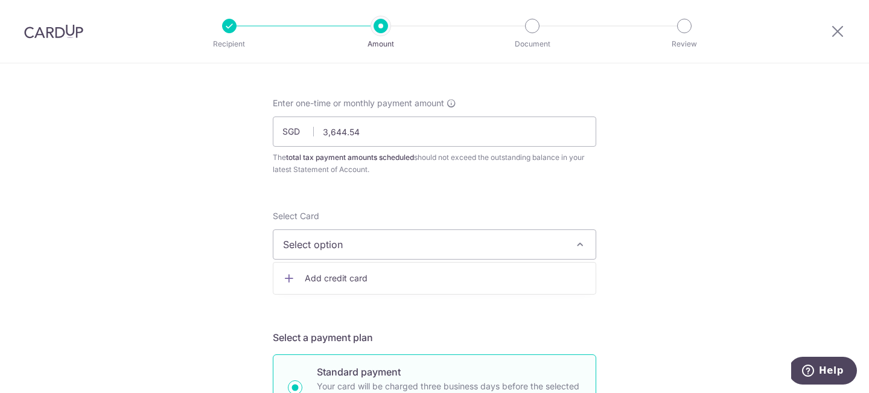
scroll to position [63, 0]
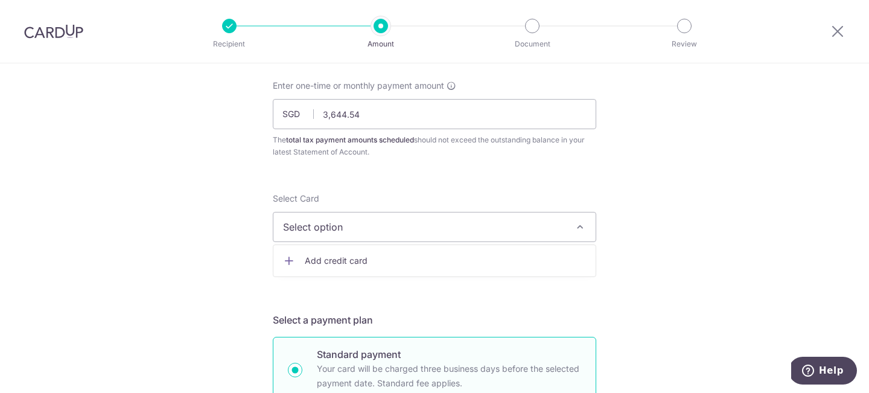
click at [435, 263] on span "Add credit card" at bounding box center [445, 261] width 281 height 12
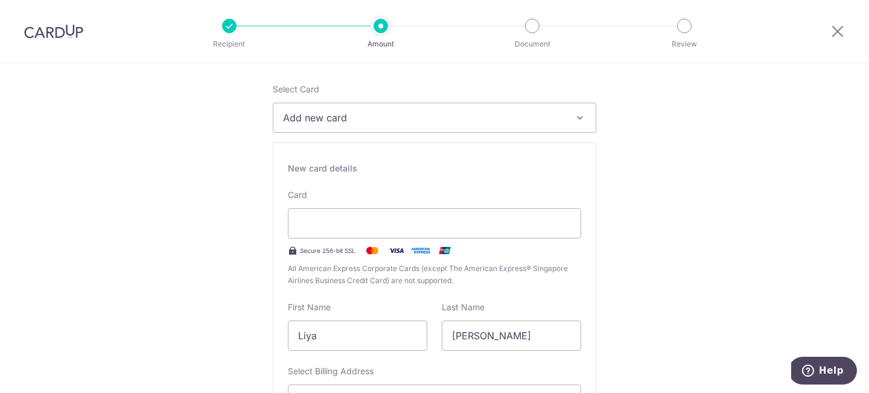
scroll to position [181, 0]
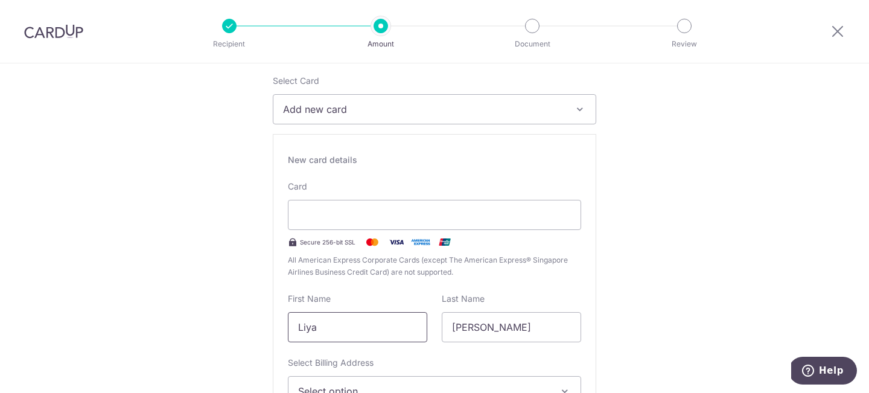
click at [324, 332] on input "Liya" at bounding box center [357, 327] width 139 height 30
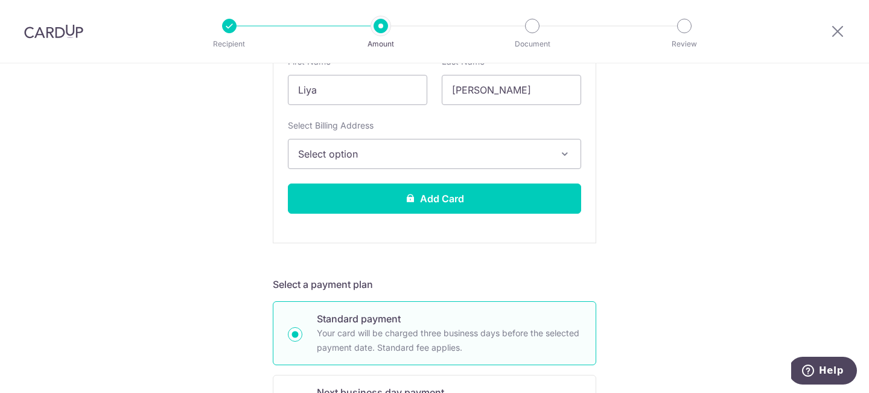
scroll to position [336, 0]
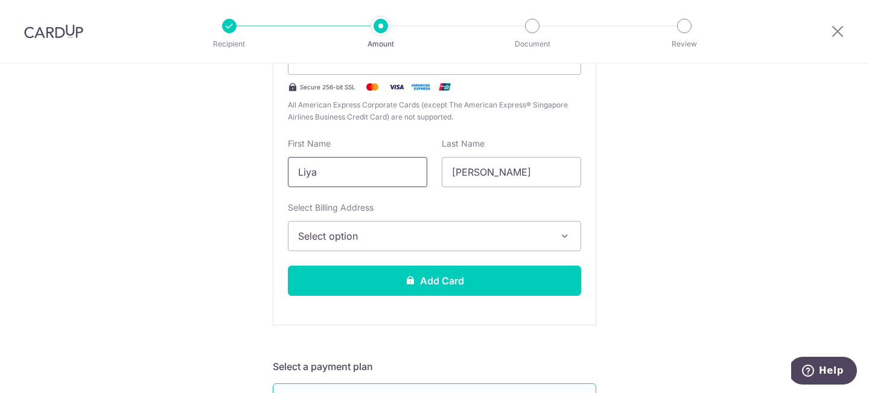
drag, startPoint x: 355, startPoint y: 173, endPoint x: 290, endPoint y: 164, distance: 65.2
click at [290, 164] on input "Liya" at bounding box center [357, 172] width 139 height 30
drag, startPoint x: 491, startPoint y: 175, endPoint x: 430, endPoint y: 173, distance: 61.0
click at [430, 173] on div "First Name Last Name [PERSON_NAME]" at bounding box center [435, 163] width 308 height 50
click at [293, 173] on input "text" at bounding box center [357, 172] width 139 height 30
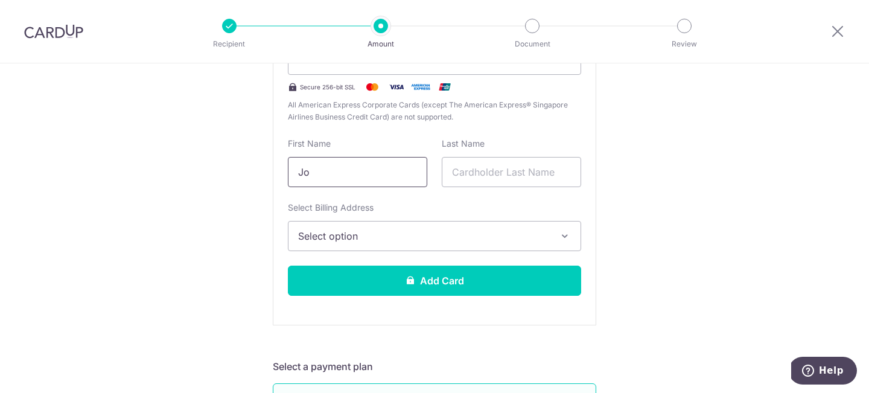
type input "[PERSON_NAME]"
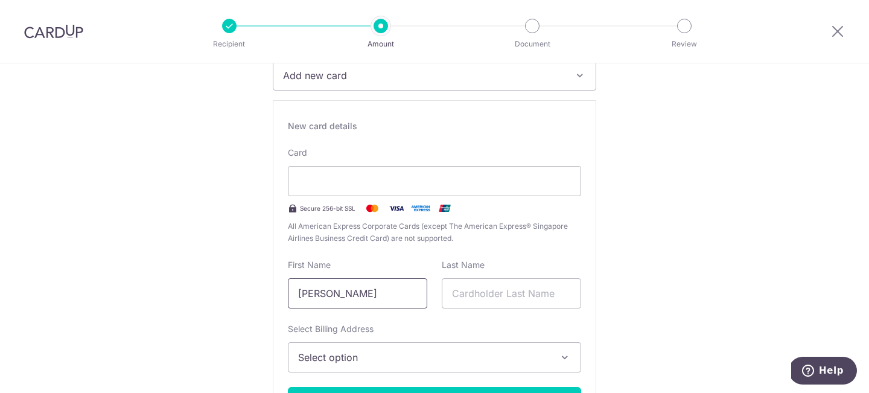
scroll to position [199, 0]
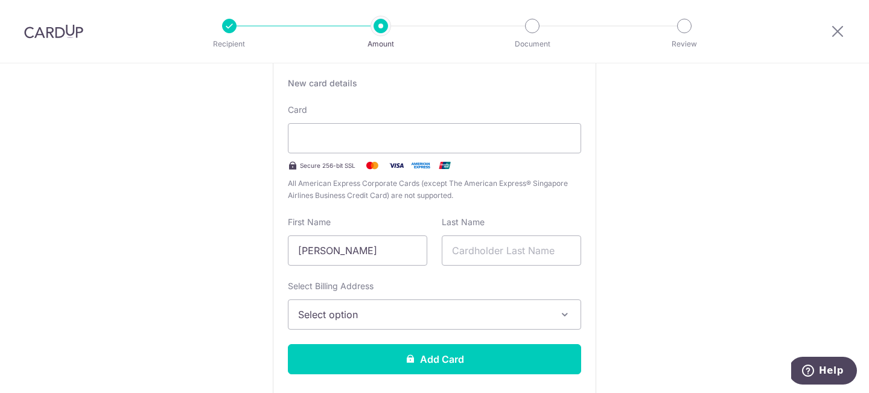
scroll to position [275, 0]
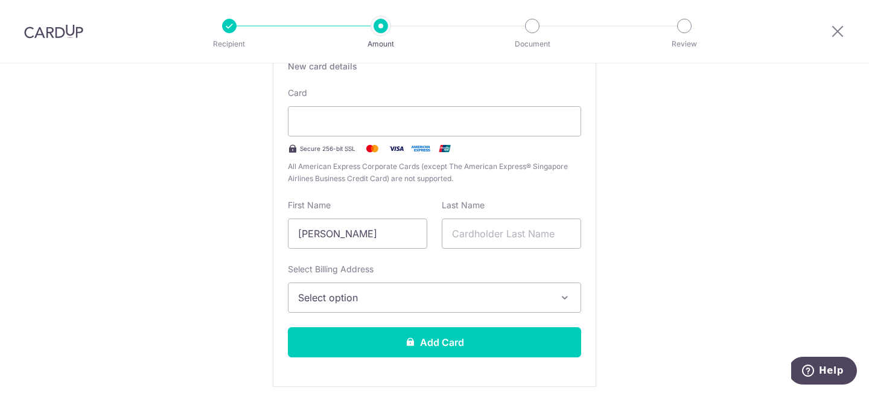
click at [463, 297] on span "Select option" at bounding box center [423, 297] width 251 height 14
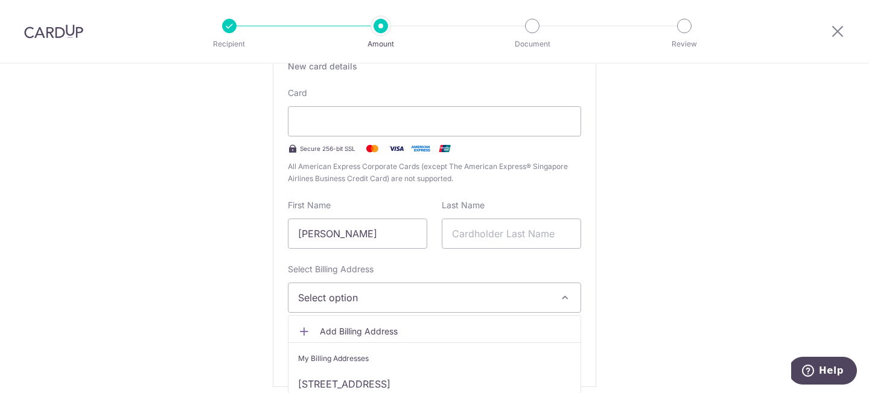
scroll to position [365, 0]
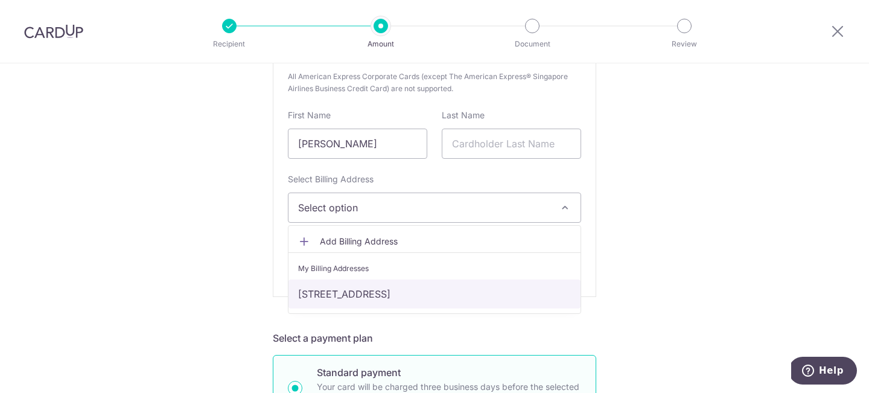
click at [455, 289] on link "[STREET_ADDRESS]" at bounding box center [435, 293] width 292 height 29
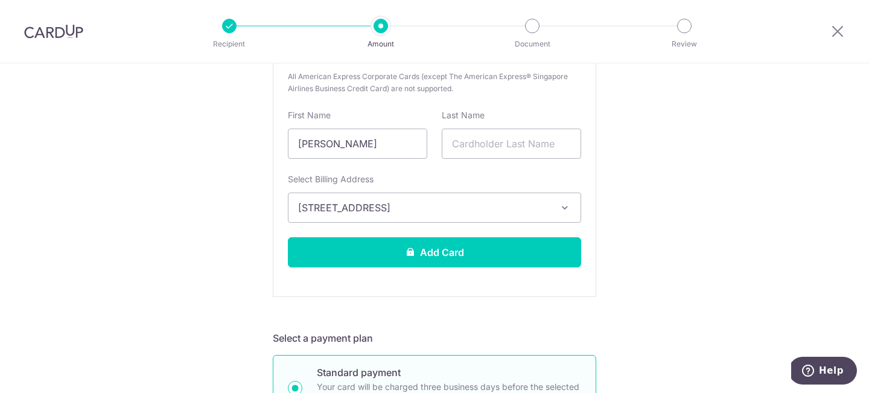
scroll to position [403, 0]
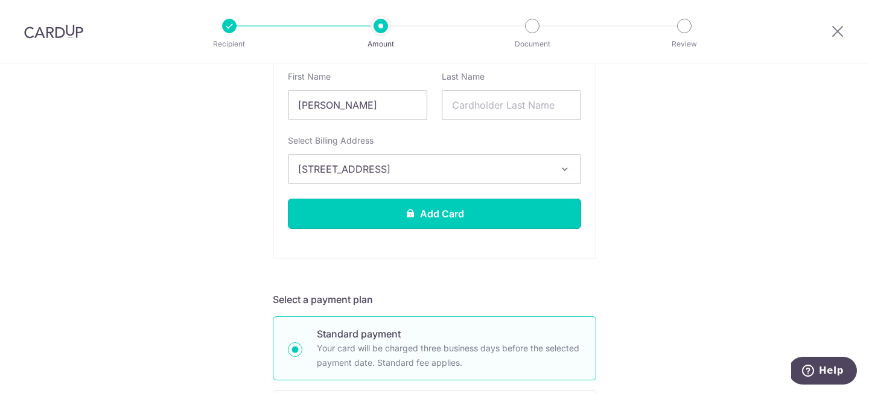
click at [454, 211] on button "Add Card" at bounding box center [434, 214] width 293 height 30
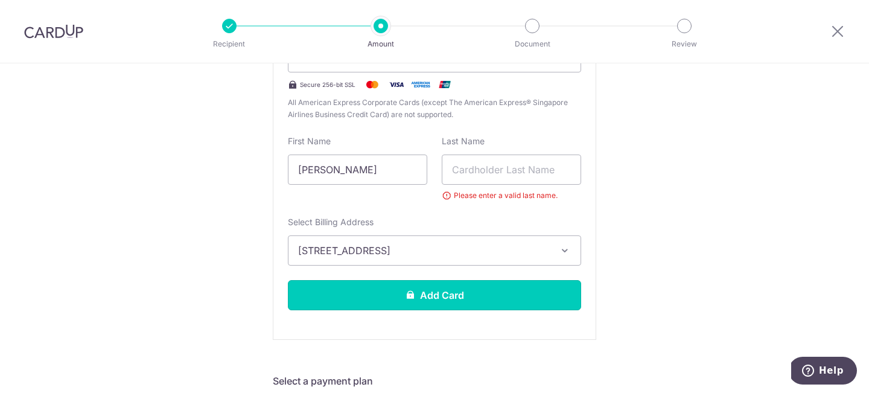
scroll to position [337, 0]
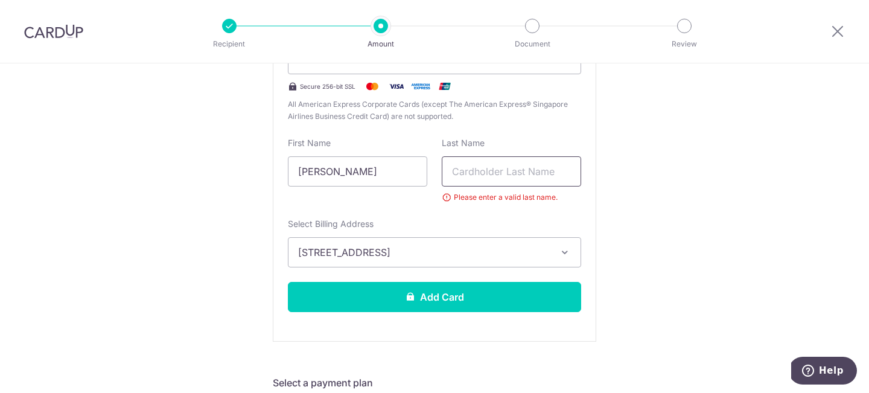
click at [473, 173] on input "text" at bounding box center [511, 171] width 139 height 30
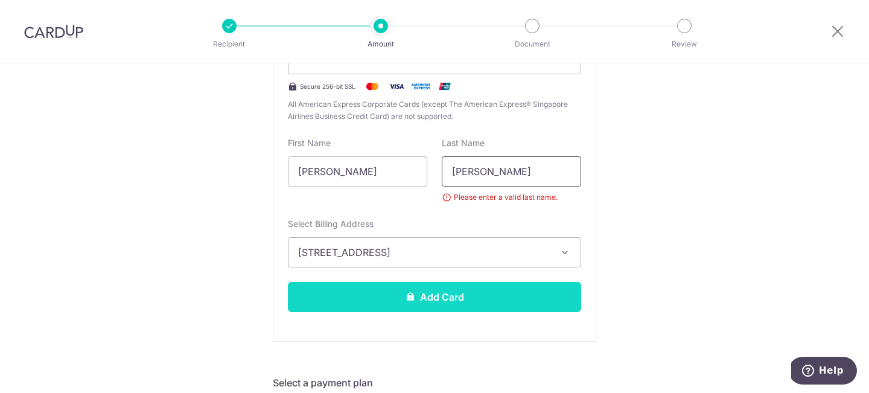
type input "[PERSON_NAME]"
click at [477, 295] on button "Add Card" at bounding box center [434, 297] width 293 height 30
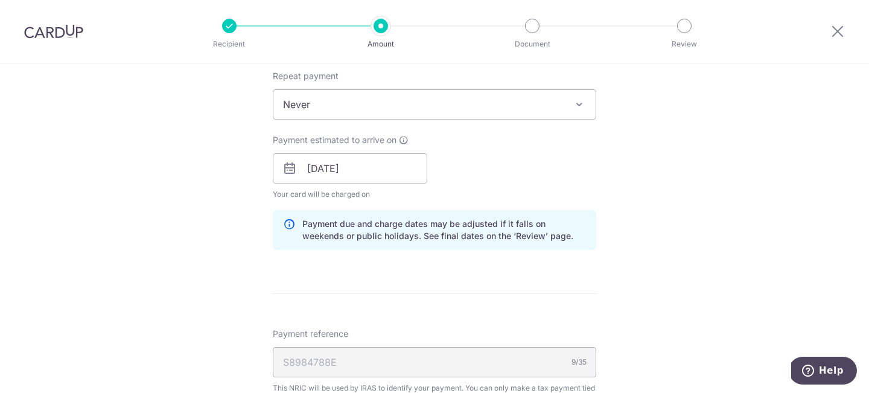
scroll to position [452, 0]
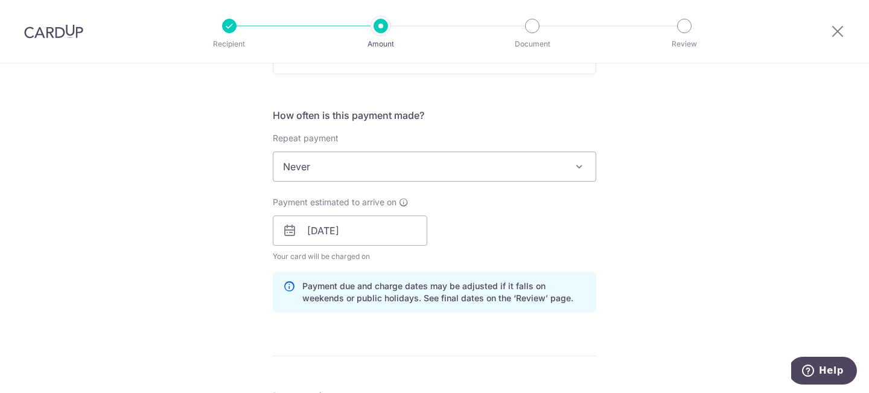
click at [555, 168] on span "Never" at bounding box center [434, 166] width 322 height 29
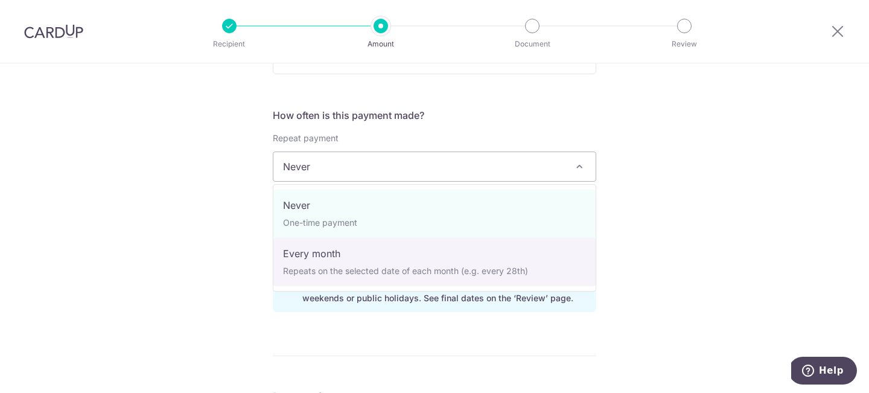
select select "3"
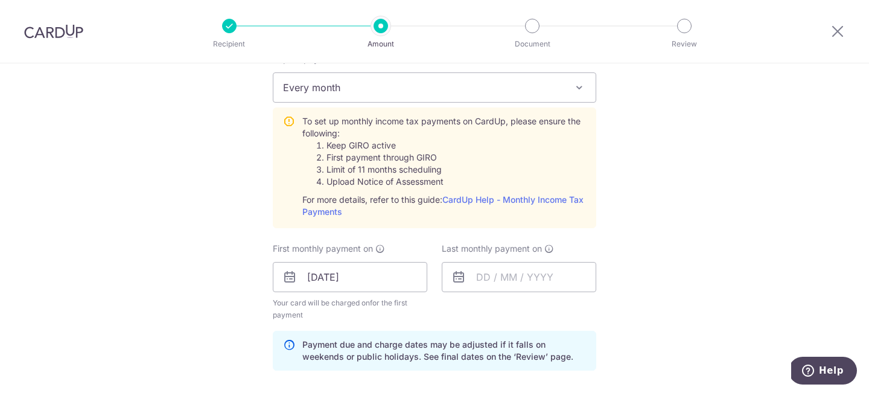
scroll to position [540, 0]
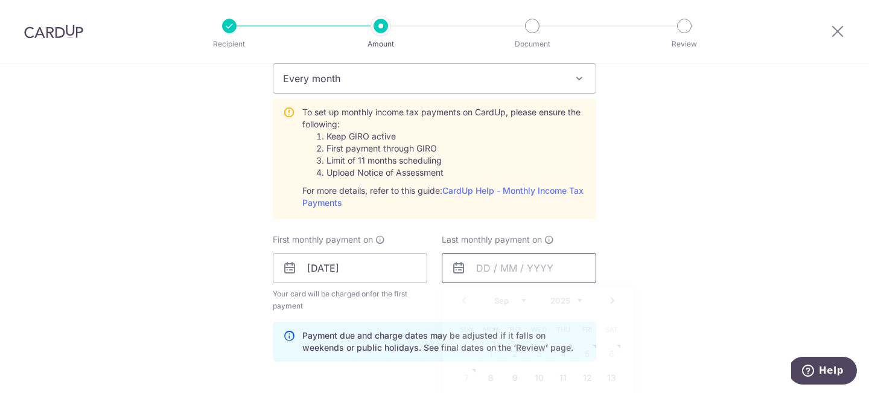
click at [490, 269] on input "text" at bounding box center [519, 268] width 155 height 30
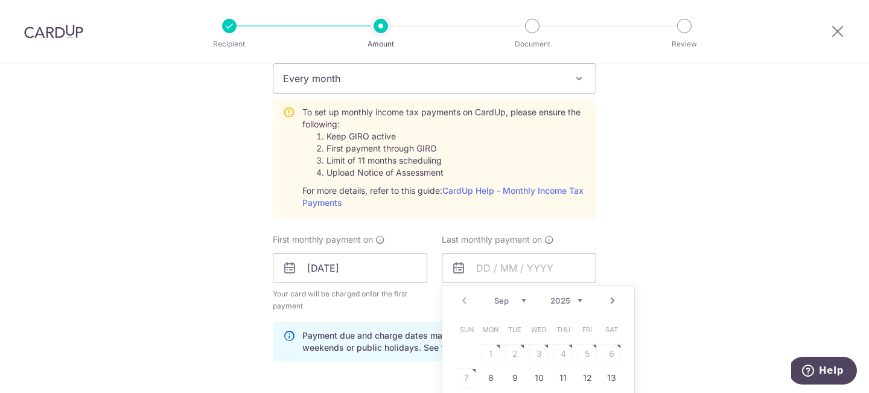
click at [514, 303] on select "Sep Oct Nov Dec" at bounding box center [510, 301] width 32 height 10
click at [551, 304] on select "2025 2026" at bounding box center [567, 301] width 32 height 10
click at [508, 300] on select "Jan Feb Mar Apr May Jun [DATE] Aug Sep Oct" at bounding box center [510, 301] width 32 height 10
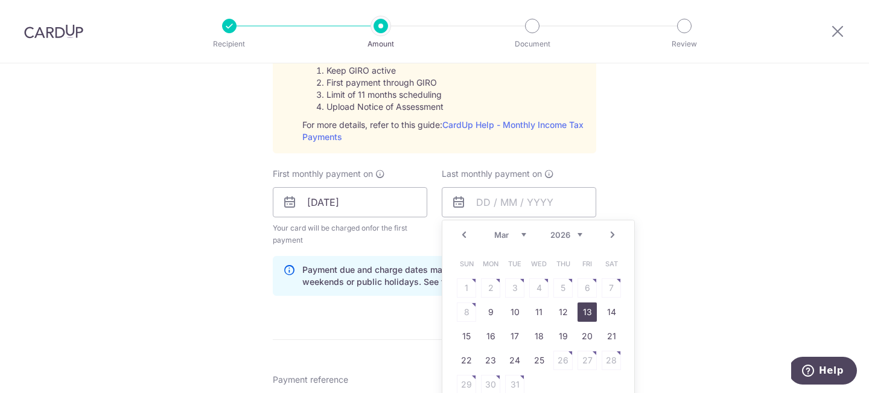
click at [593, 313] on link "13" at bounding box center [587, 311] width 19 height 19
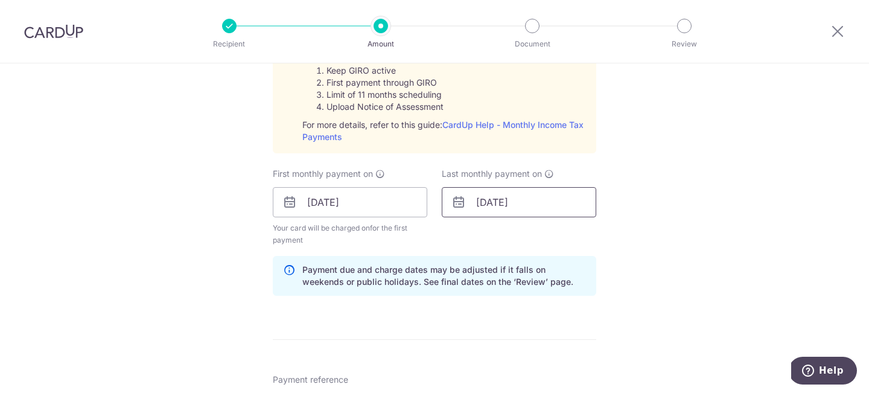
click at [508, 215] on input "[DATE]" at bounding box center [519, 202] width 155 height 30
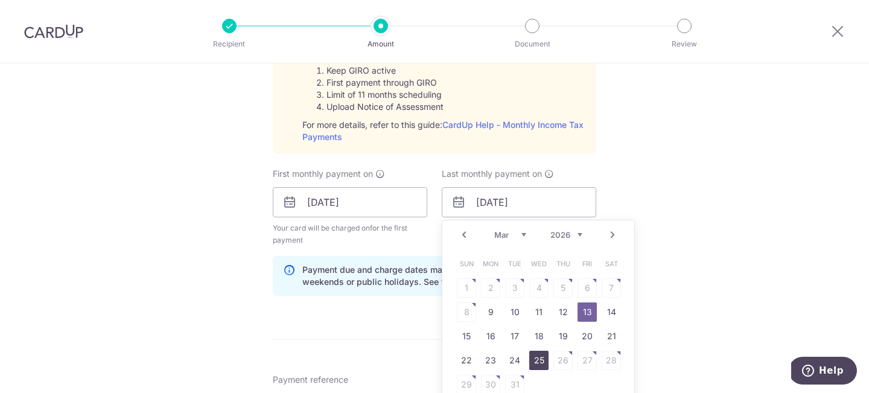
click at [534, 362] on link "25" at bounding box center [538, 360] width 19 height 19
type input "[DATE]"
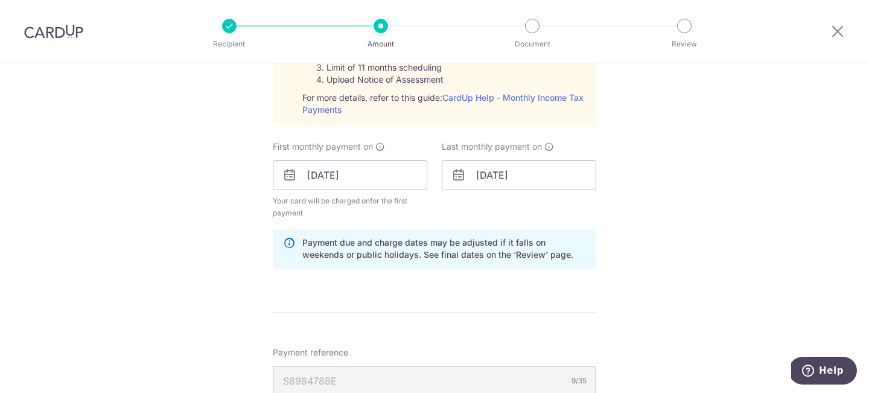
scroll to position [632, 0]
click at [348, 175] on input "[DATE]" at bounding box center [350, 176] width 155 height 30
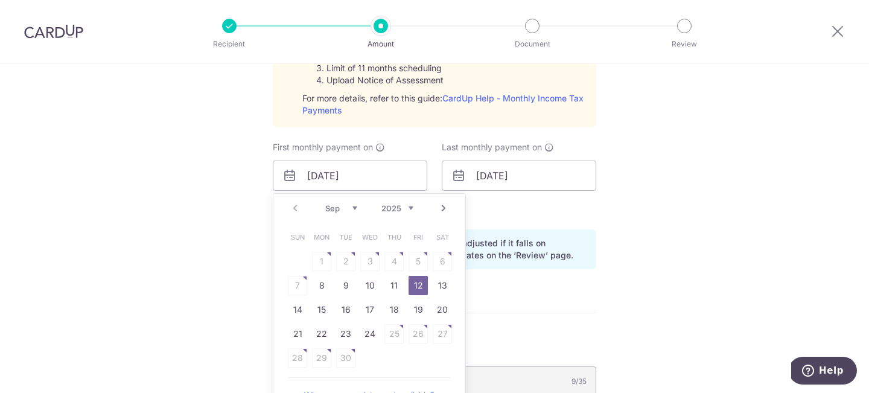
click at [595, 210] on div "Last monthly payment on [DATE]" at bounding box center [519, 180] width 169 height 78
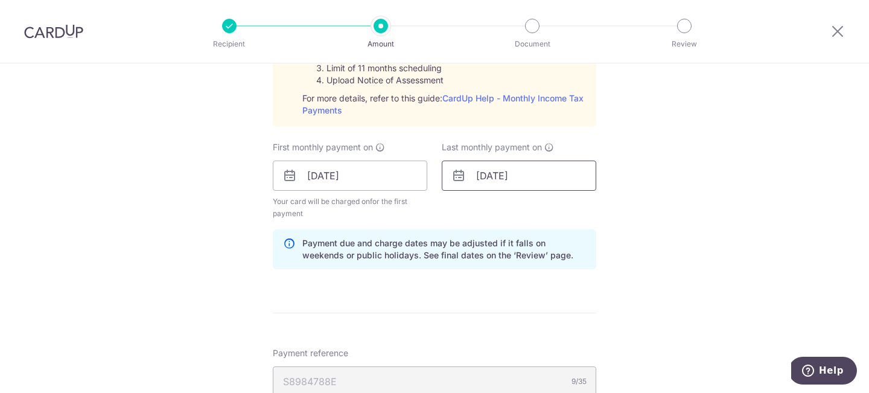
click at [538, 181] on input "[DATE]" at bounding box center [519, 176] width 155 height 30
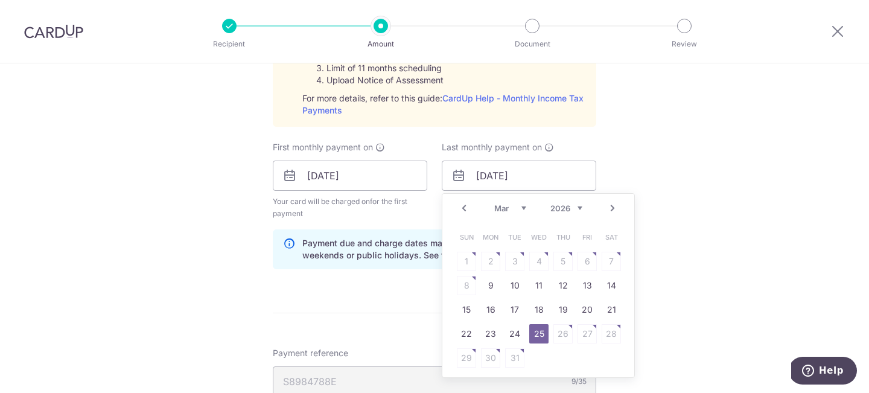
click at [535, 336] on link "25" at bounding box center [538, 333] width 19 height 19
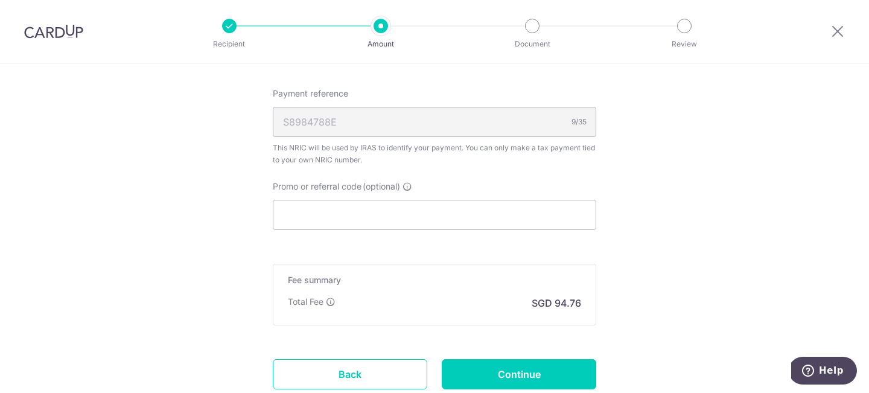
scroll to position [909, 0]
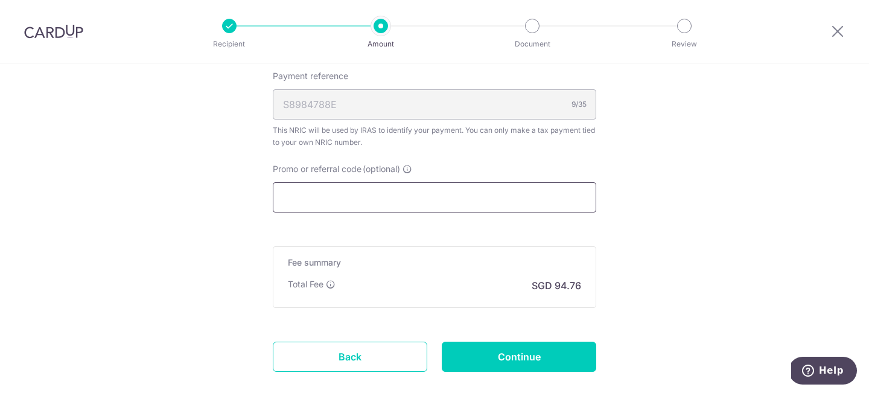
click at [308, 191] on input "Promo or referral code (optional)" at bounding box center [435, 197] width 324 height 30
paste input "VTAX25R"
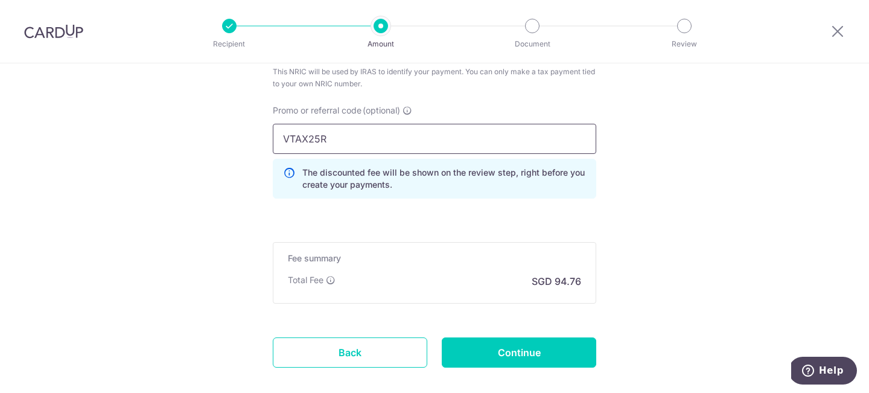
scroll to position [979, 0]
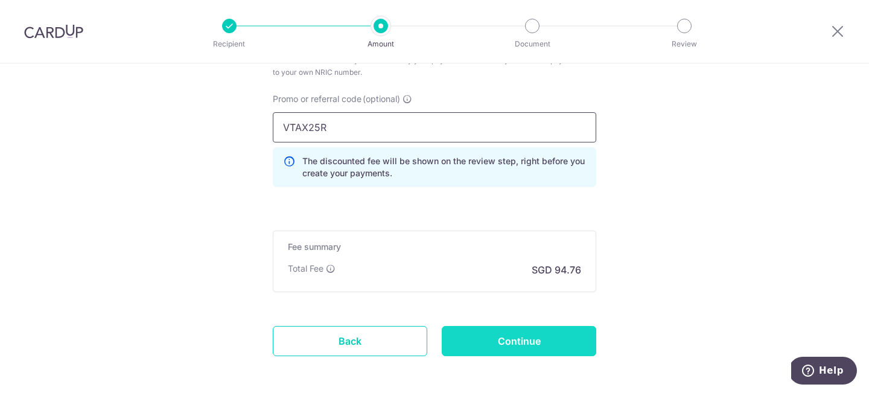
type input "VTAX25R"
click at [516, 348] on input "Continue" at bounding box center [519, 341] width 155 height 30
type input "Create Schedule"
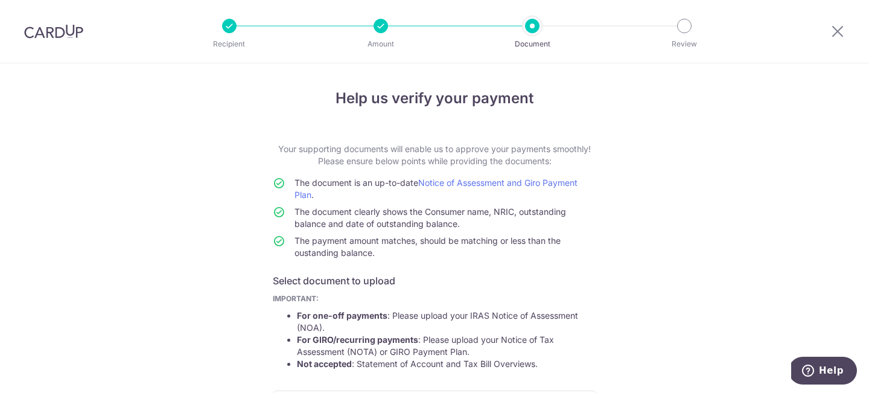
scroll to position [223, 0]
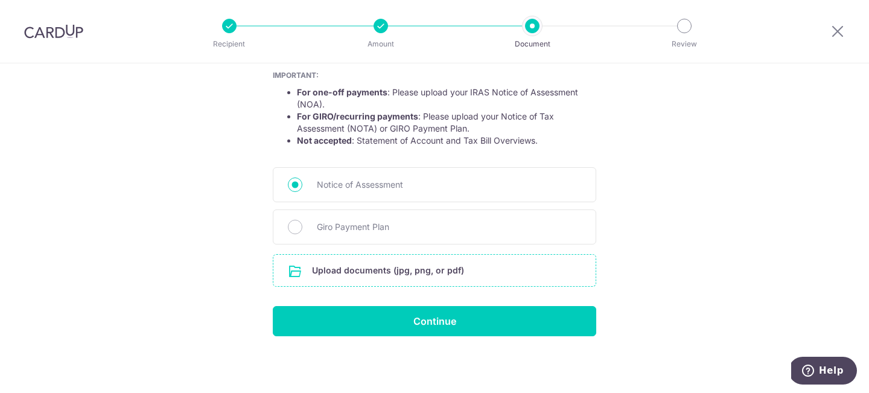
click at [452, 272] on input "file" at bounding box center [434, 270] width 322 height 31
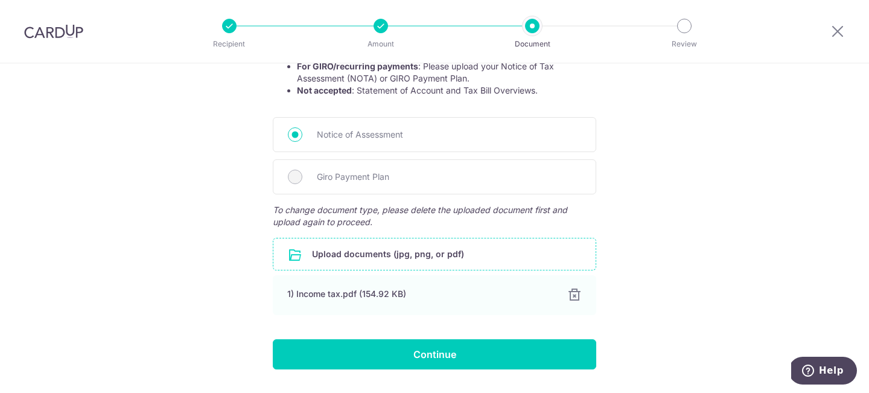
scroll to position [274, 0]
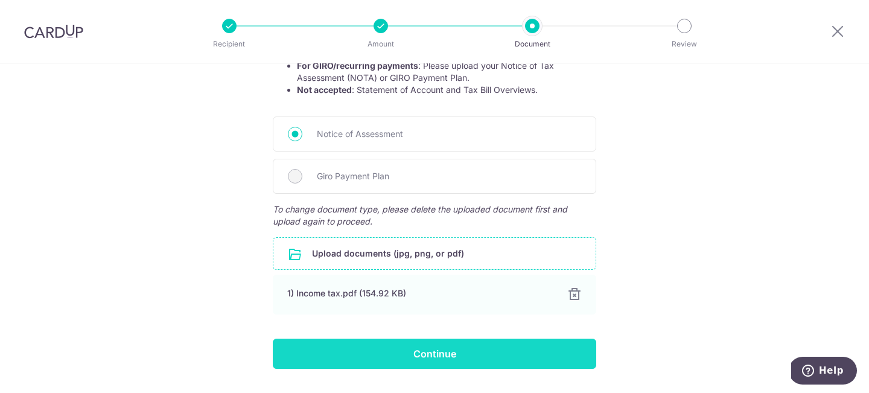
click at [455, 358] on input "Continue" at bounding box center [435, 354] width 324 height 30
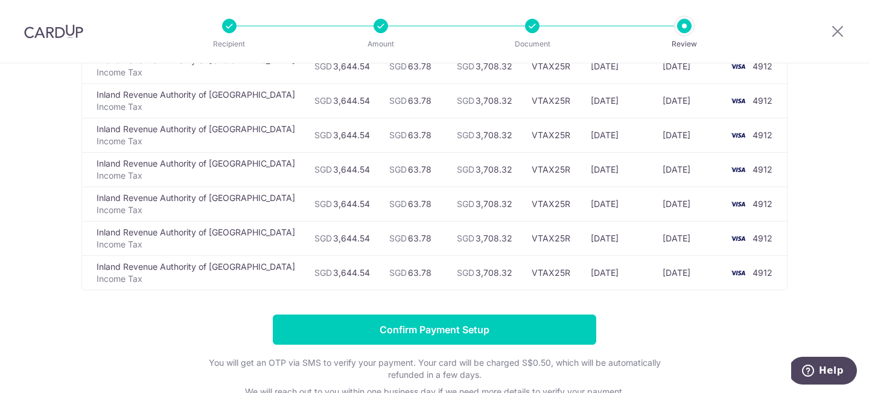
scroll to position [153, 0]
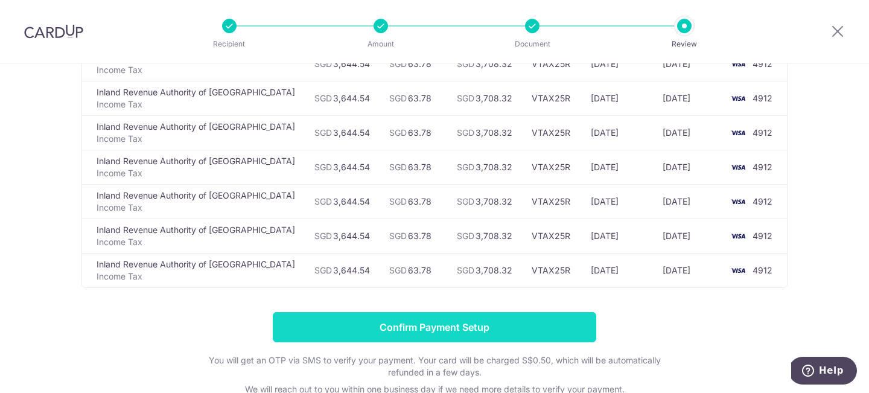
click at [386, 323] on input "Confirm Payment Setup" at bounding box center [435, 327] width 324 height 30
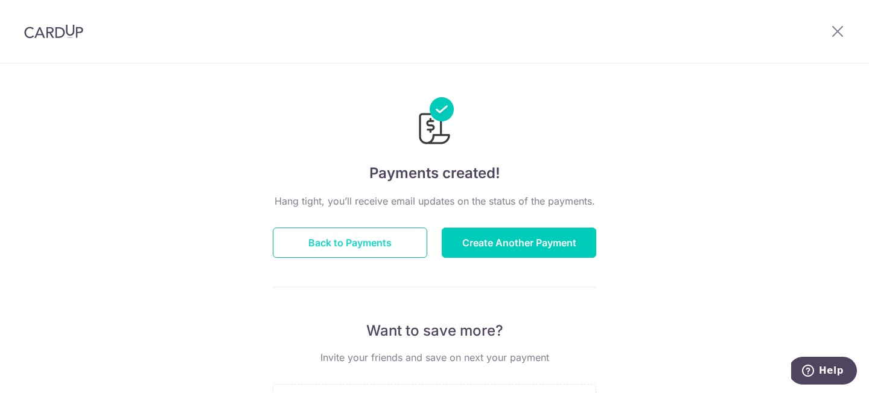
click at [378, 237] on button "Back to Payments" at bounding box center [350, 243] width 155 height 30
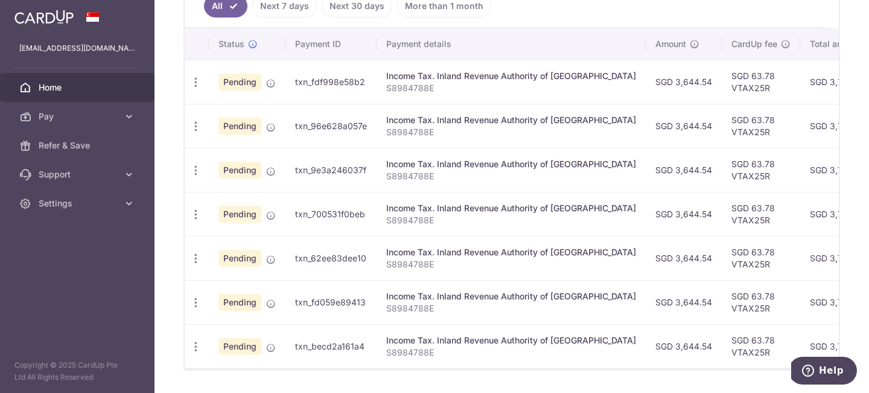
scroll to position [343, 0]
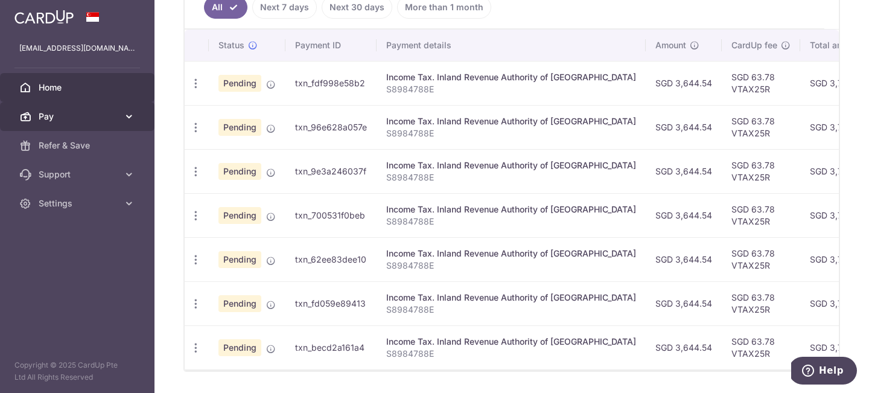
click at [89, 116] on span "Pay" at bounding box center [79, 116] width 80 height 12
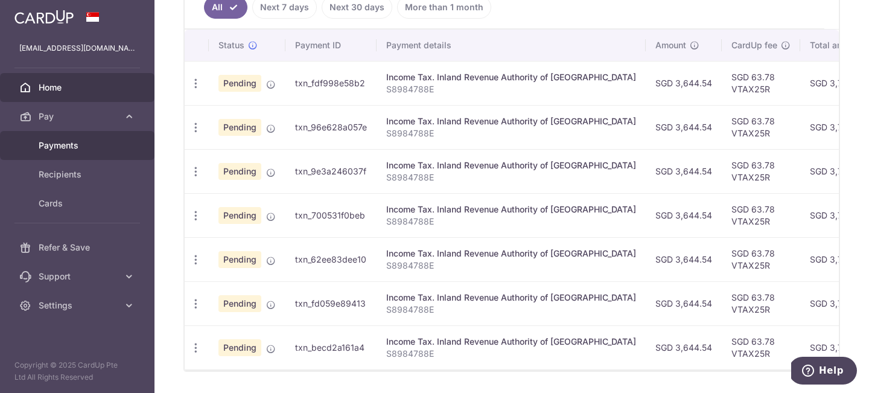
click at [72, 148] on span "Payments" at bounding box center [79, 145] width 80 height 12
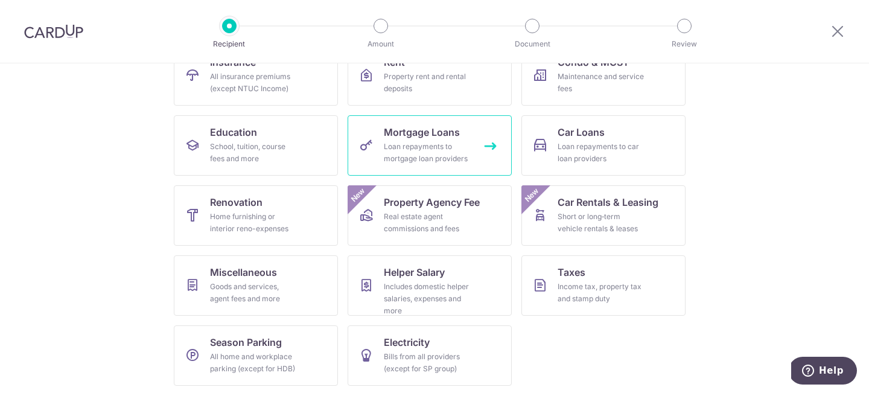
scroll to position [147, 0]
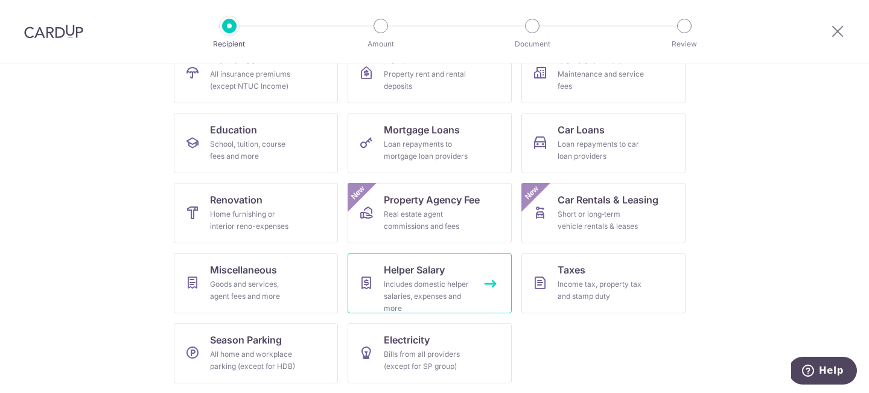
click at [460, 291] on div "Includes domestic helper salaries, expenses and more" at bounding box center [427, 296] width 87 height 36
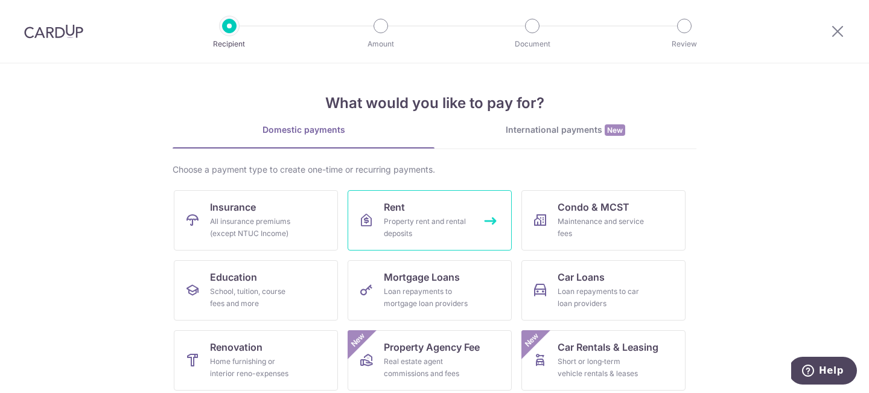
click at [404, 200] on span "Rent" at bounding box center [394, 207] width 21 height 14
